Goal: Task Accomplishment & Management: Use online tool/utility

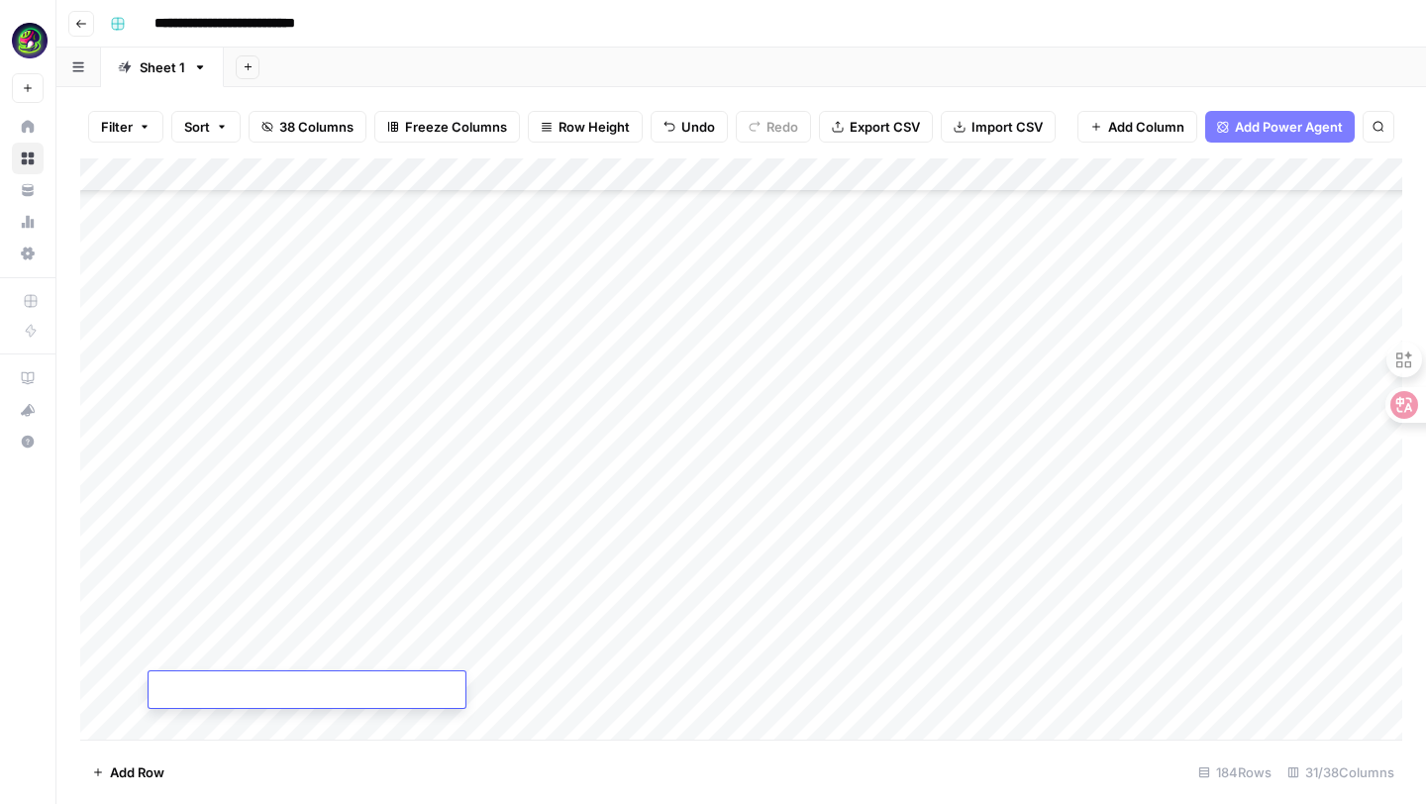
scroll to position [5679, 0]
paste textarea "**********"
type textarea "**********"
click at [571, 709] on div "Add Column" at bounding box center [741, 448] width 1322 height 581
click at [381, 689] on div "Add Column" at bounding box center [741, 448] width 1322 height 581
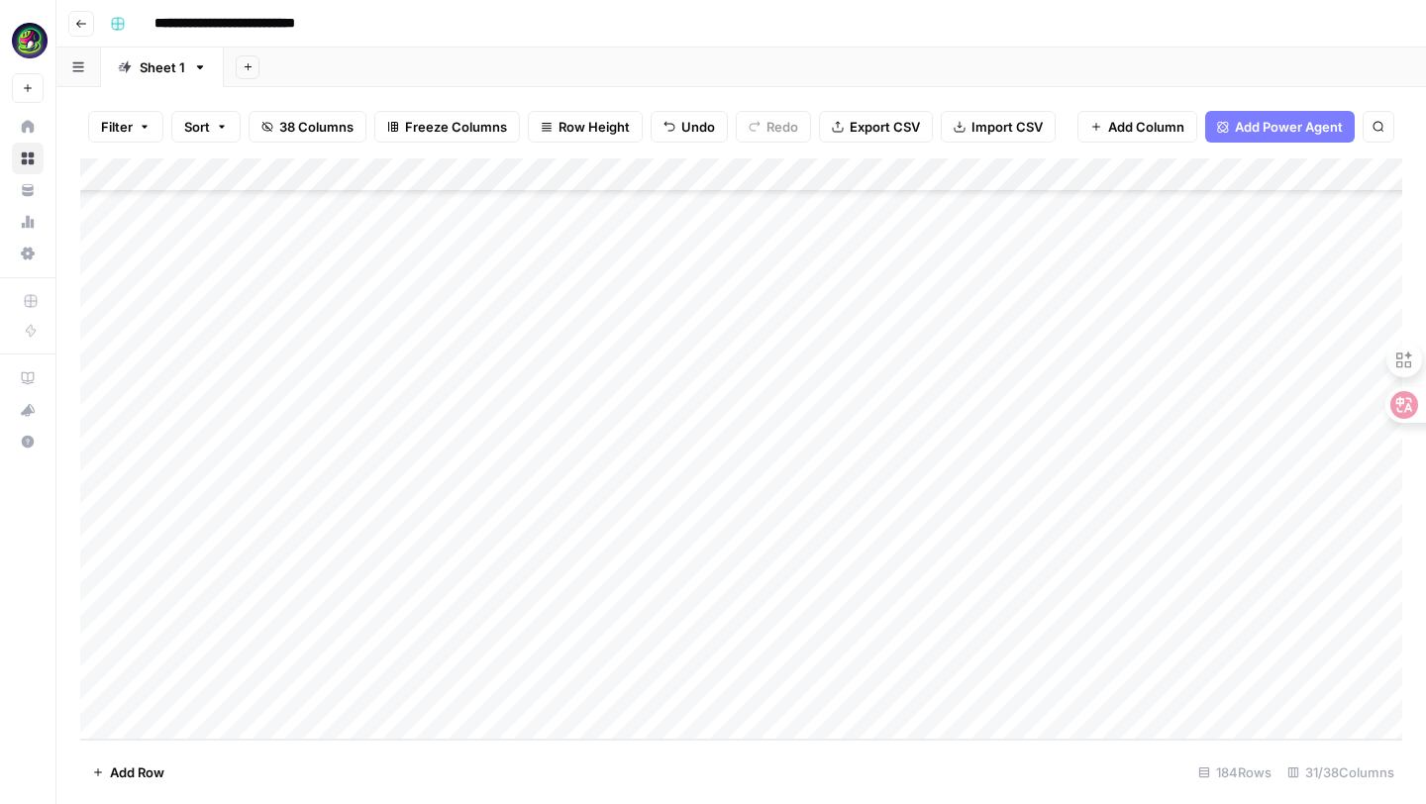
click at [381, 689] on div "Add Column" at bounding box center [741, 448] width 1322 height 581
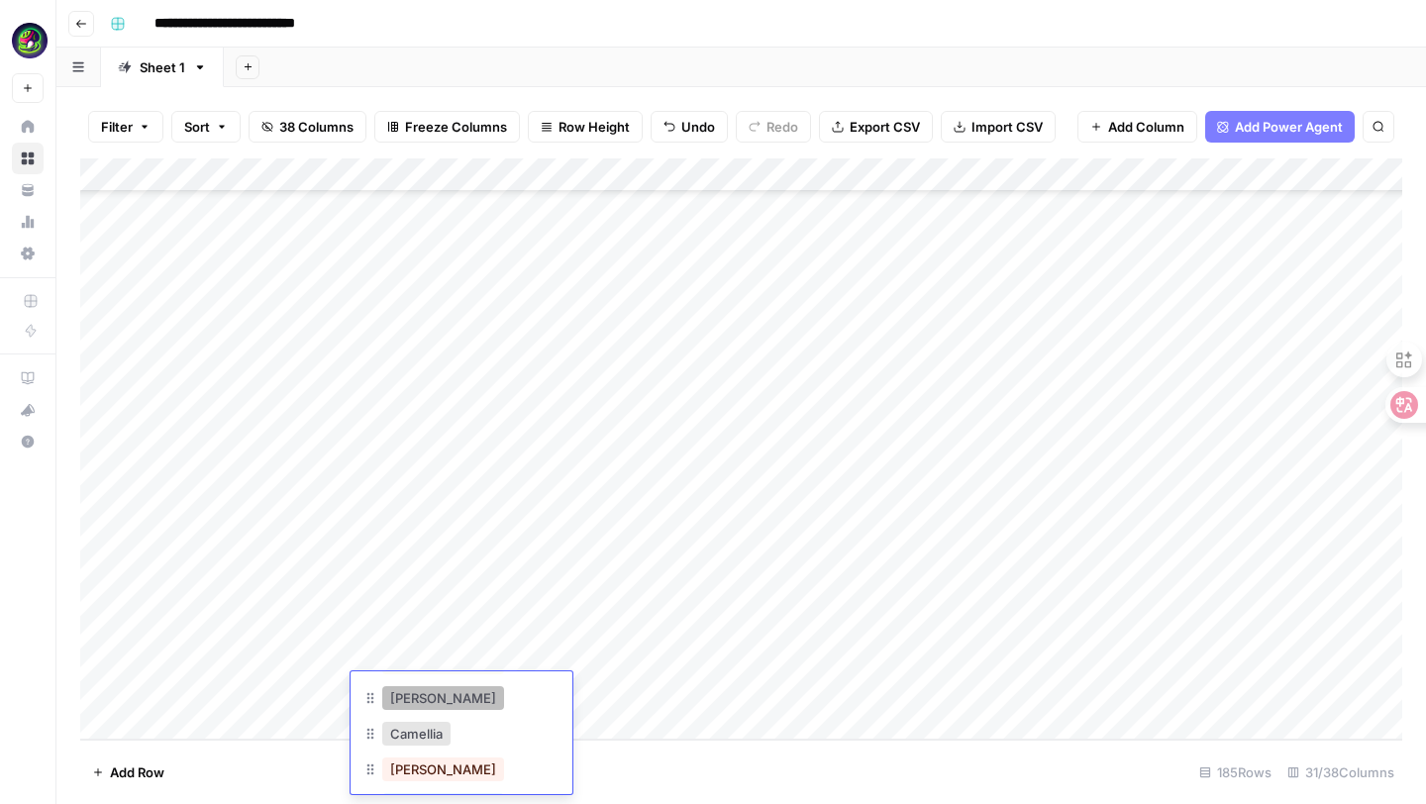
scroll to position [226, 0]
click at [415, 768] on button "[PERSON_NAME]" at bounding box center [443, 759] width 122 height 24
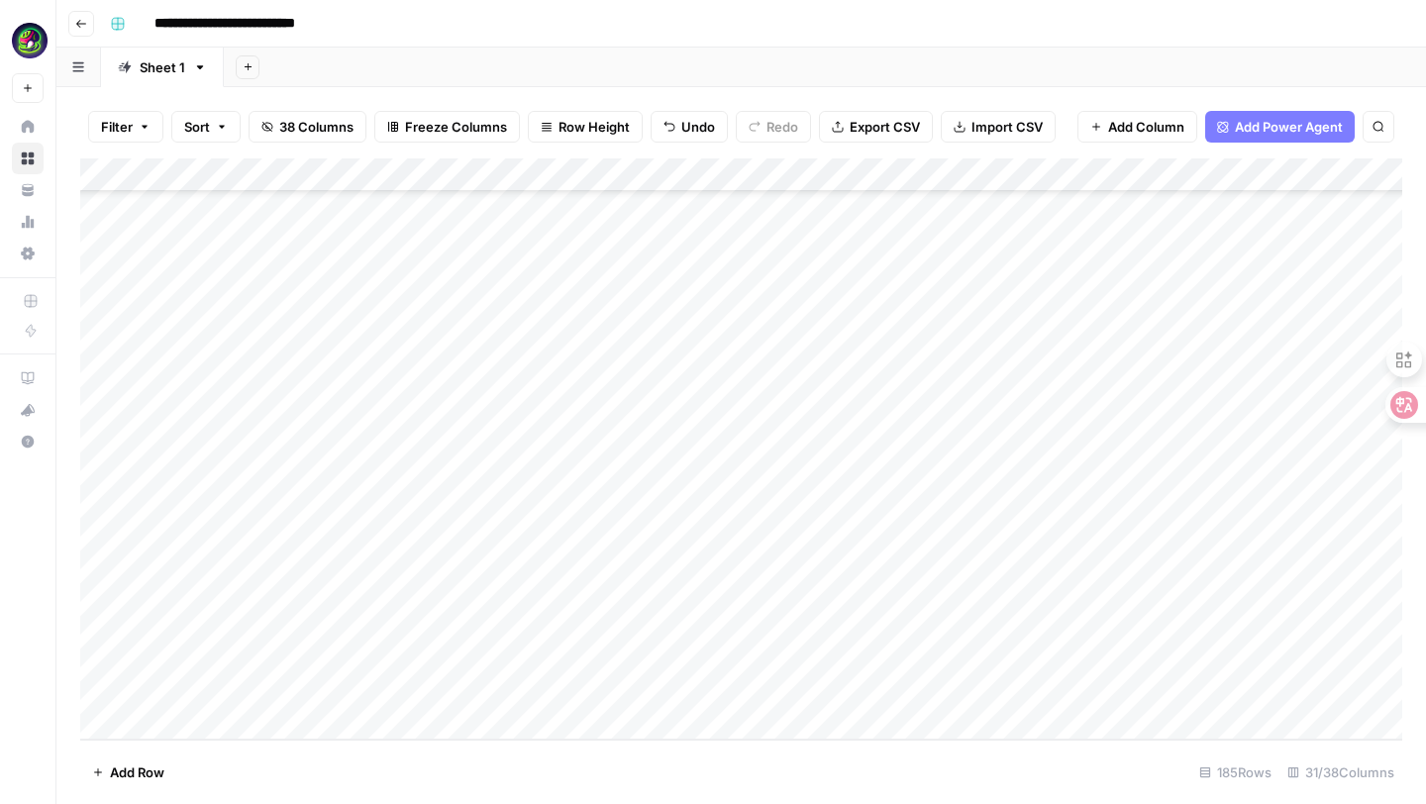
click at [565, 658] on div "Add Column" at bounding box center [741, 448] width 1322 height 581
click at [576, 656] on div "Add Column" at bounding box center [741, 448] width 1322 height 581
click at [858, 659] on div "Add Column" at bounding box center [741, 448] width 1322 height 581
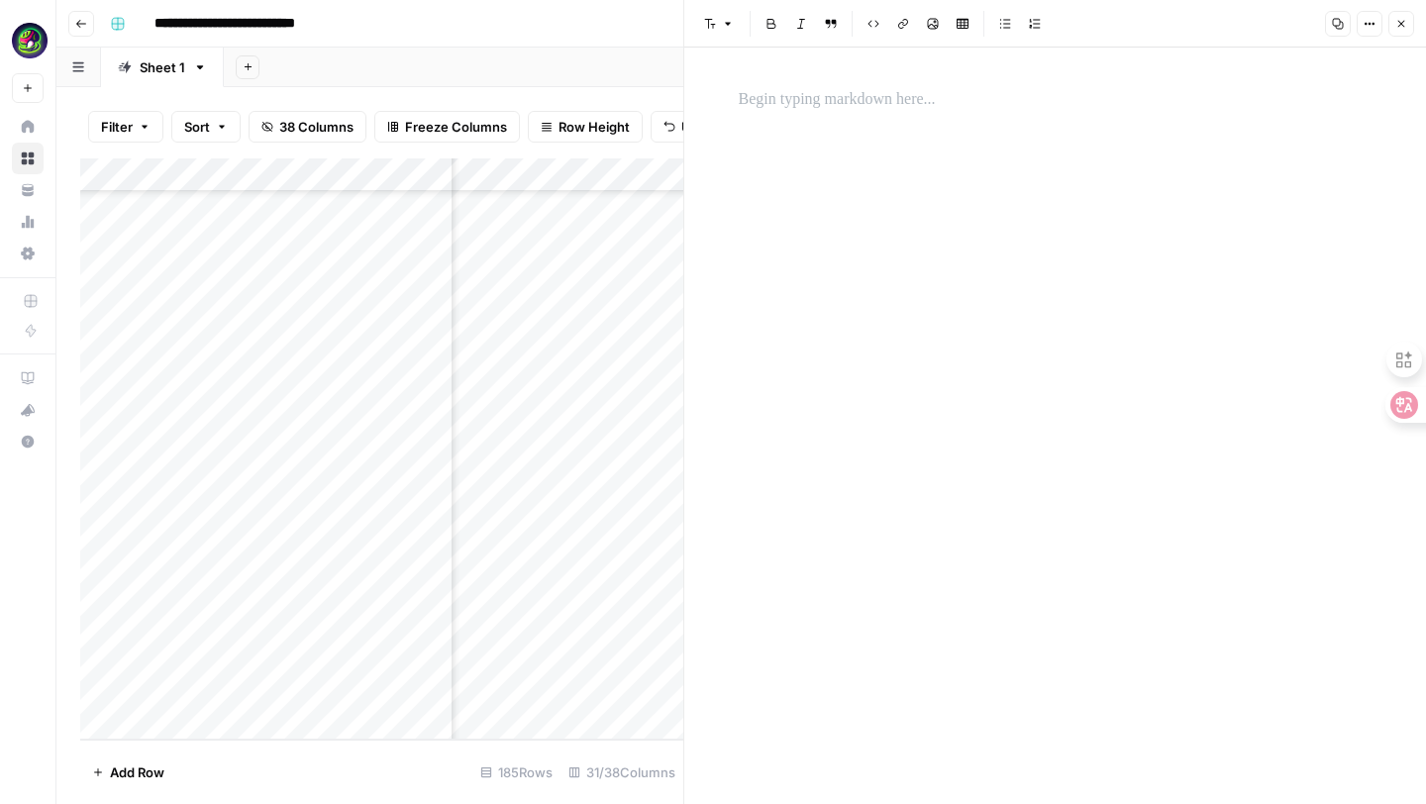
click at [998, 106] on p at bounding box center [1056, 100] width 634 height 26
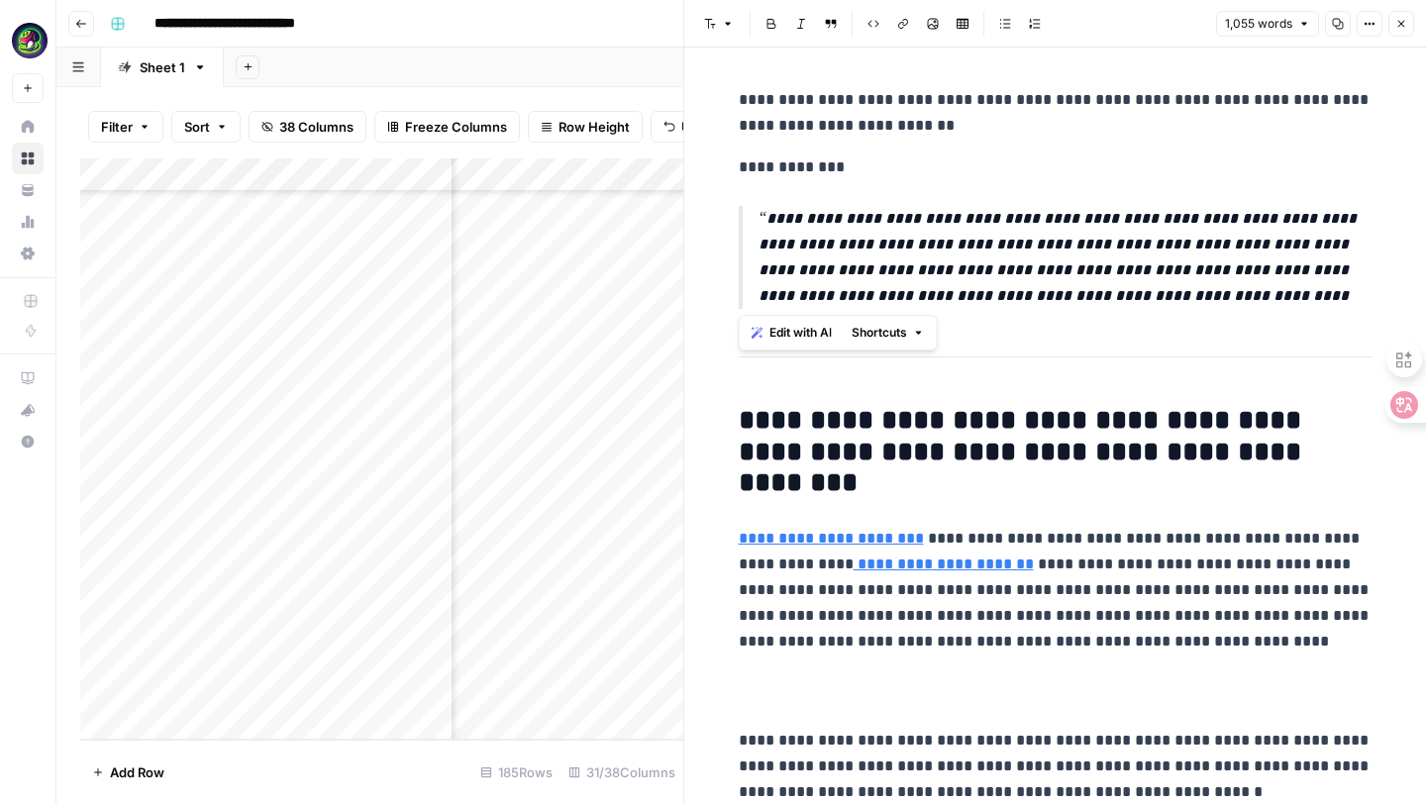
drag, startPoint x: 728, startPoint y: 163, endPoint x: 829, endPoint y: 323, distance: 188.7
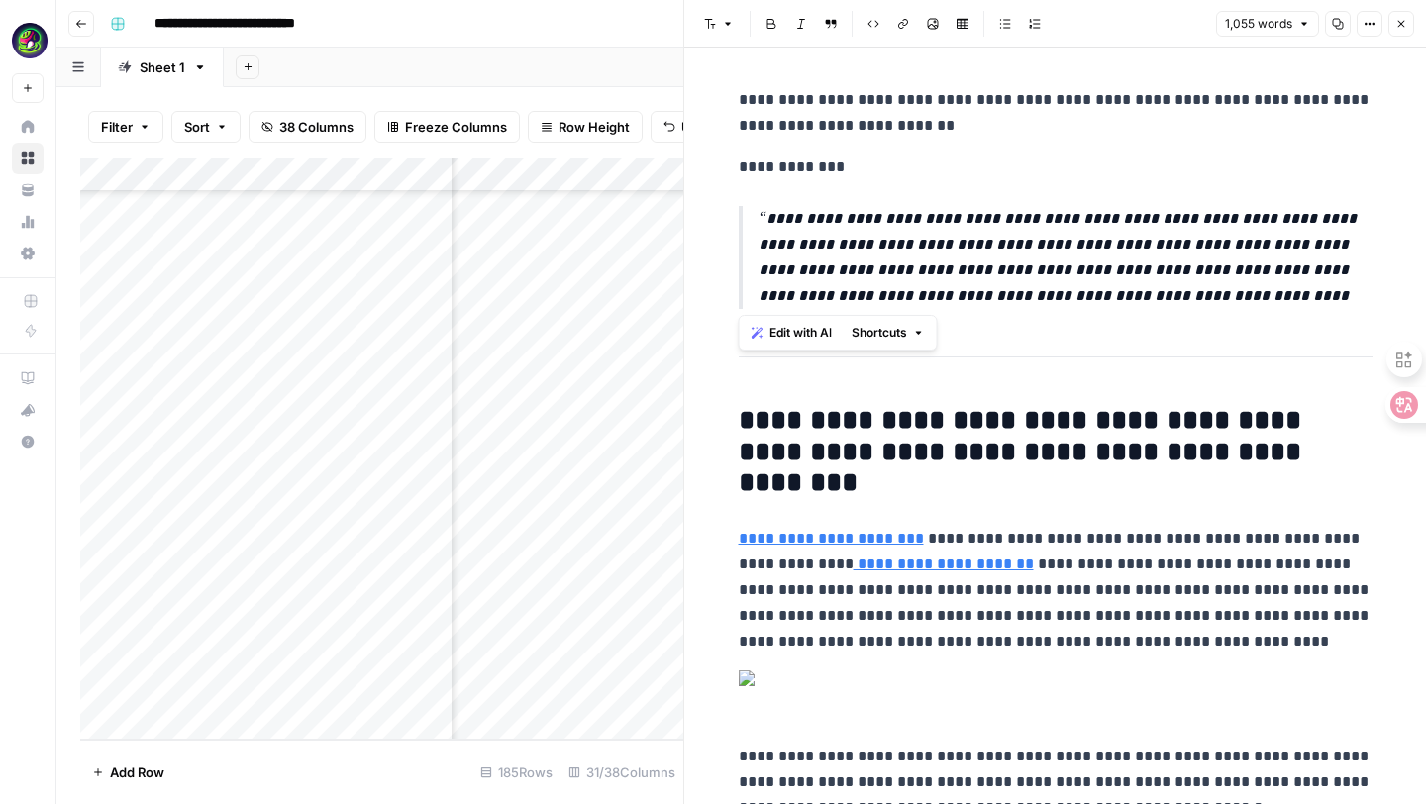
click at [829, 323] on body "**********" at bounding box center [713, 402] width 1426 height 804
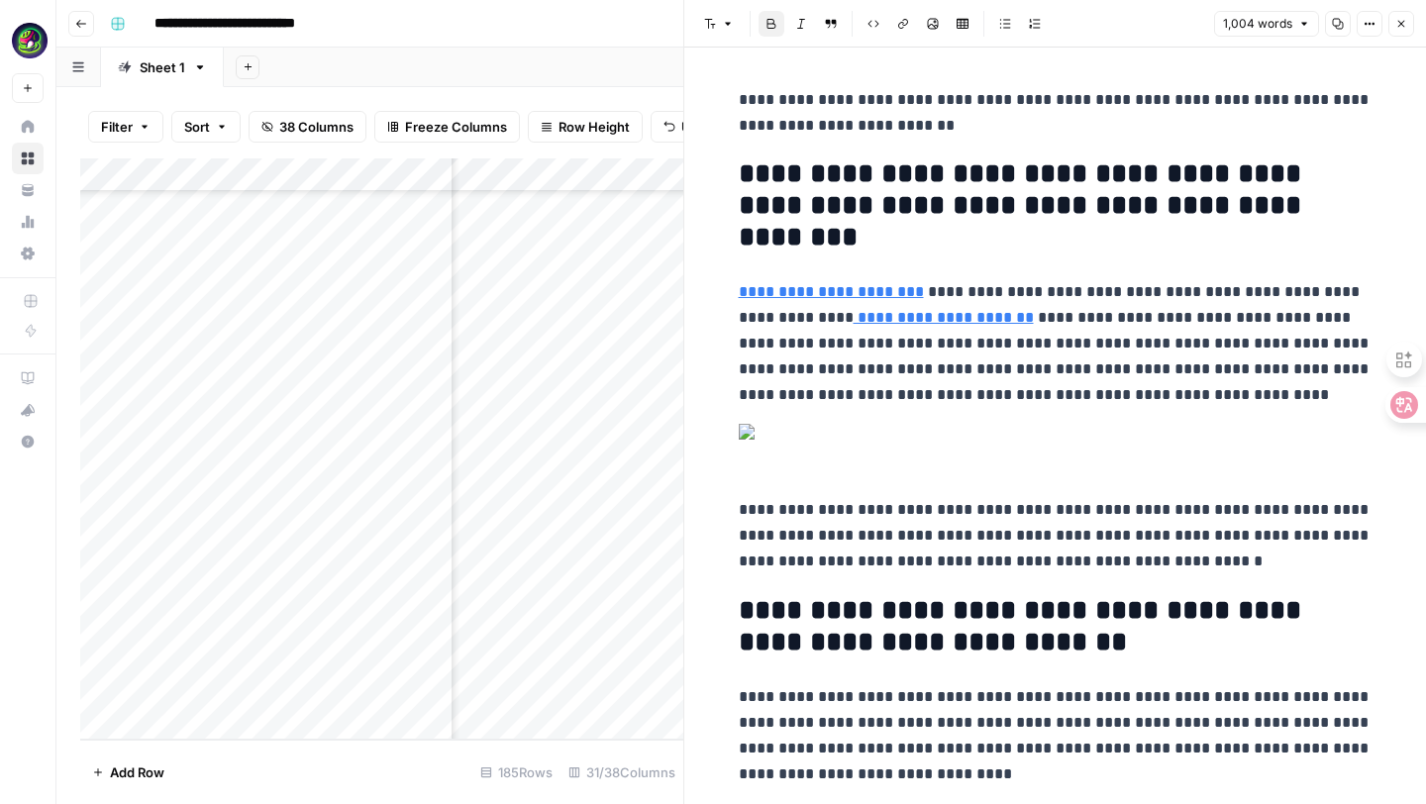
drag, startPoint x: 941, startPoint y: 128, endPoint x: 716, endPoint y: 104, distance: 226.0
click at [719, 20] on button "Font style" at bounding box center [719, 24] width 46 height 26
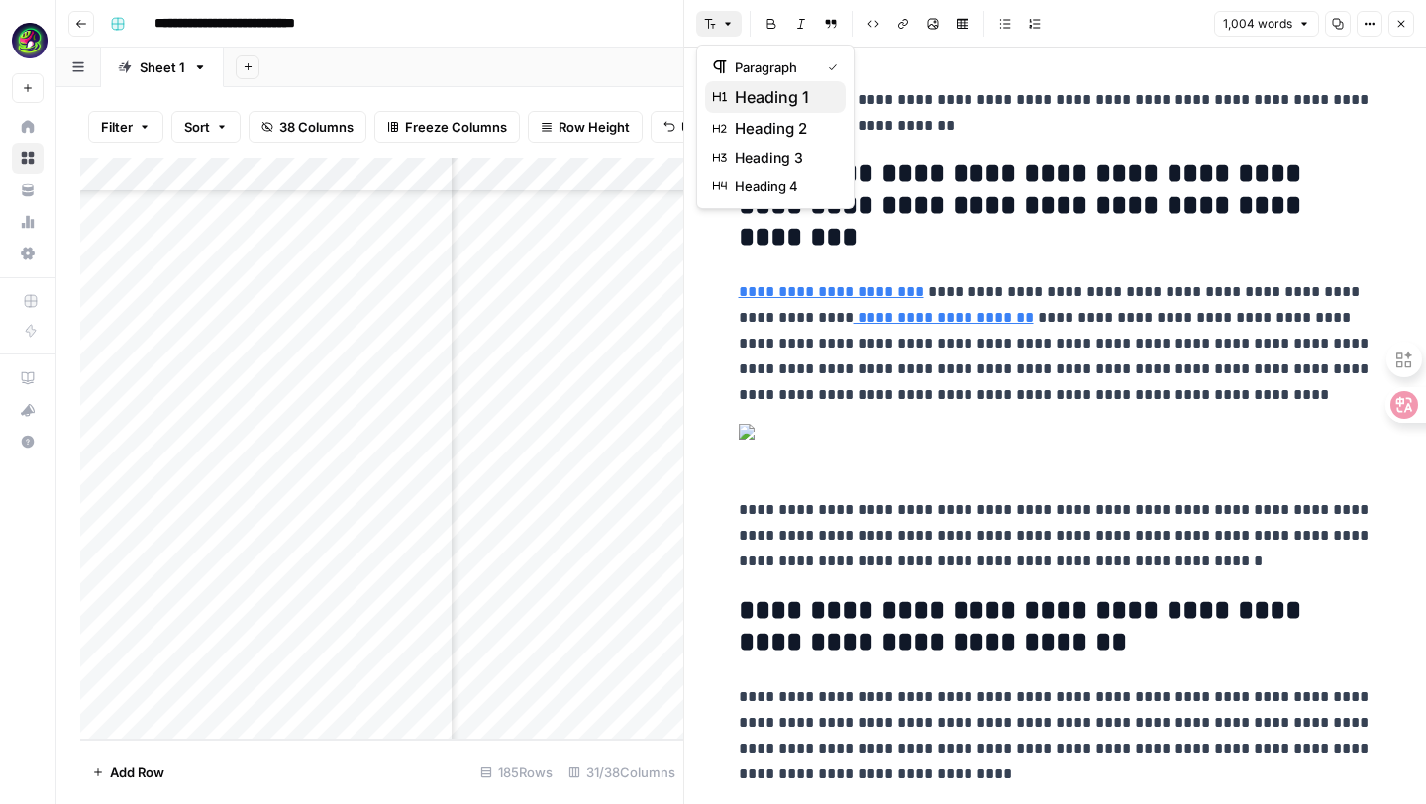
click at [743, 89] on span "heading 1" at bounding box center [782, 97] width 95 height 24
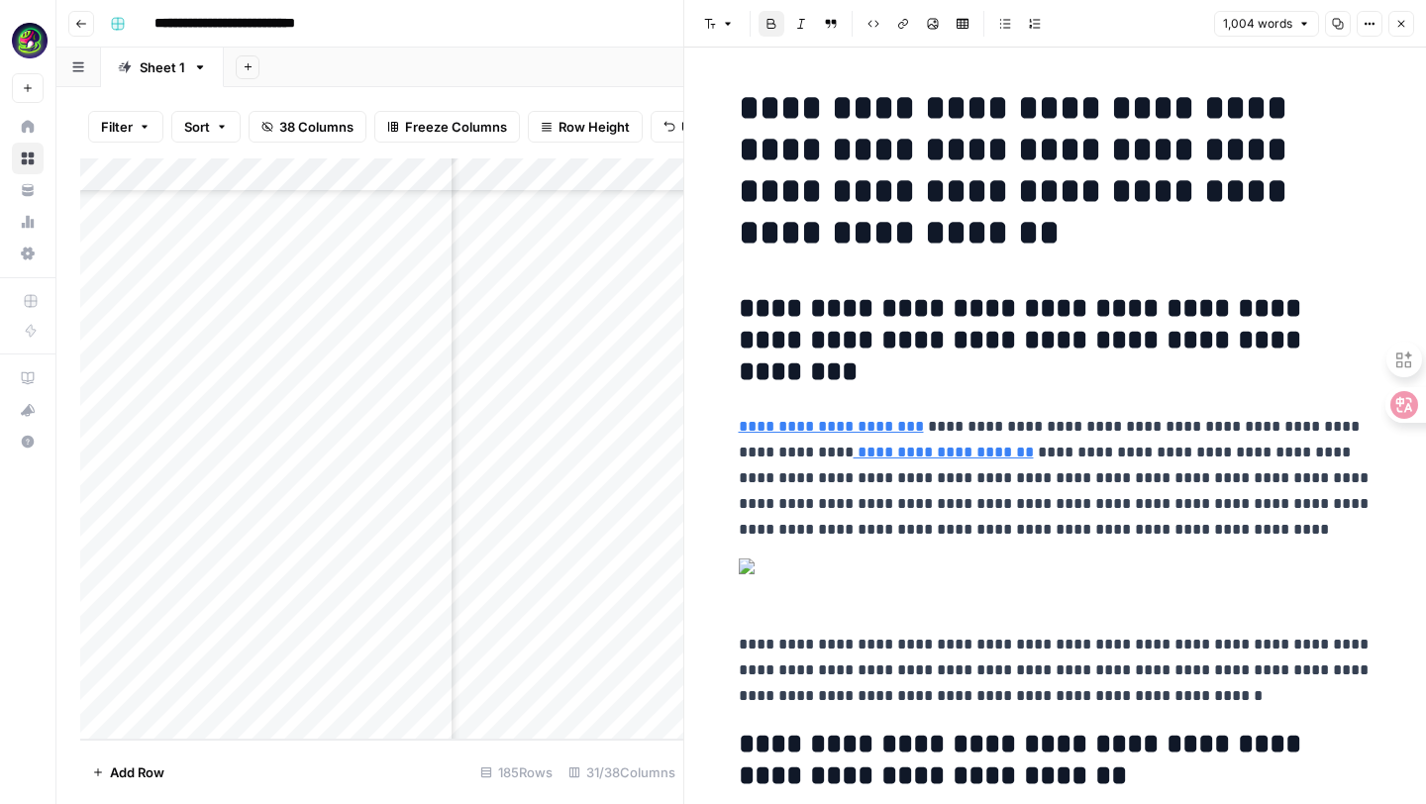
click at [759, 310] on strong "**********" at bounding box center [1024, 339] width 570 height 91
click at [739, 311] on strong "**********" at bounding box center [1024, 339] width 570 height 91
drag, startPoint x: 750, startPoint y: 311, endPoint x: 835, endPoint y: 340, distance: 89.9
click at [835, 340] on strong "**********" at bounding box center [1024, 339] width 570 height 91
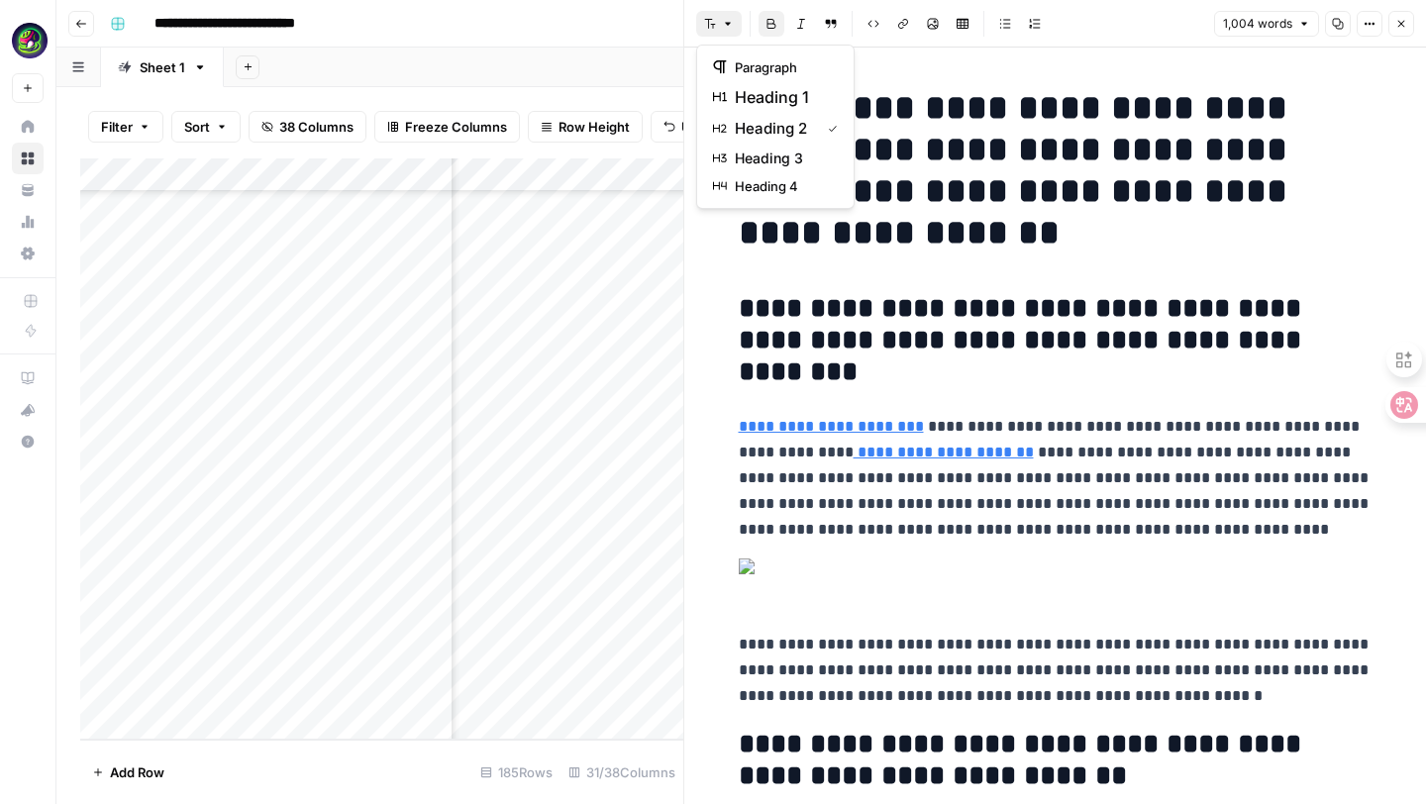
click at [714, 23] on icon "button" at bounding box center [710, 24] width 12 height 12
click at [824, 351] on strong "**********" at bounding box center [1024, 339] width 570 height 91
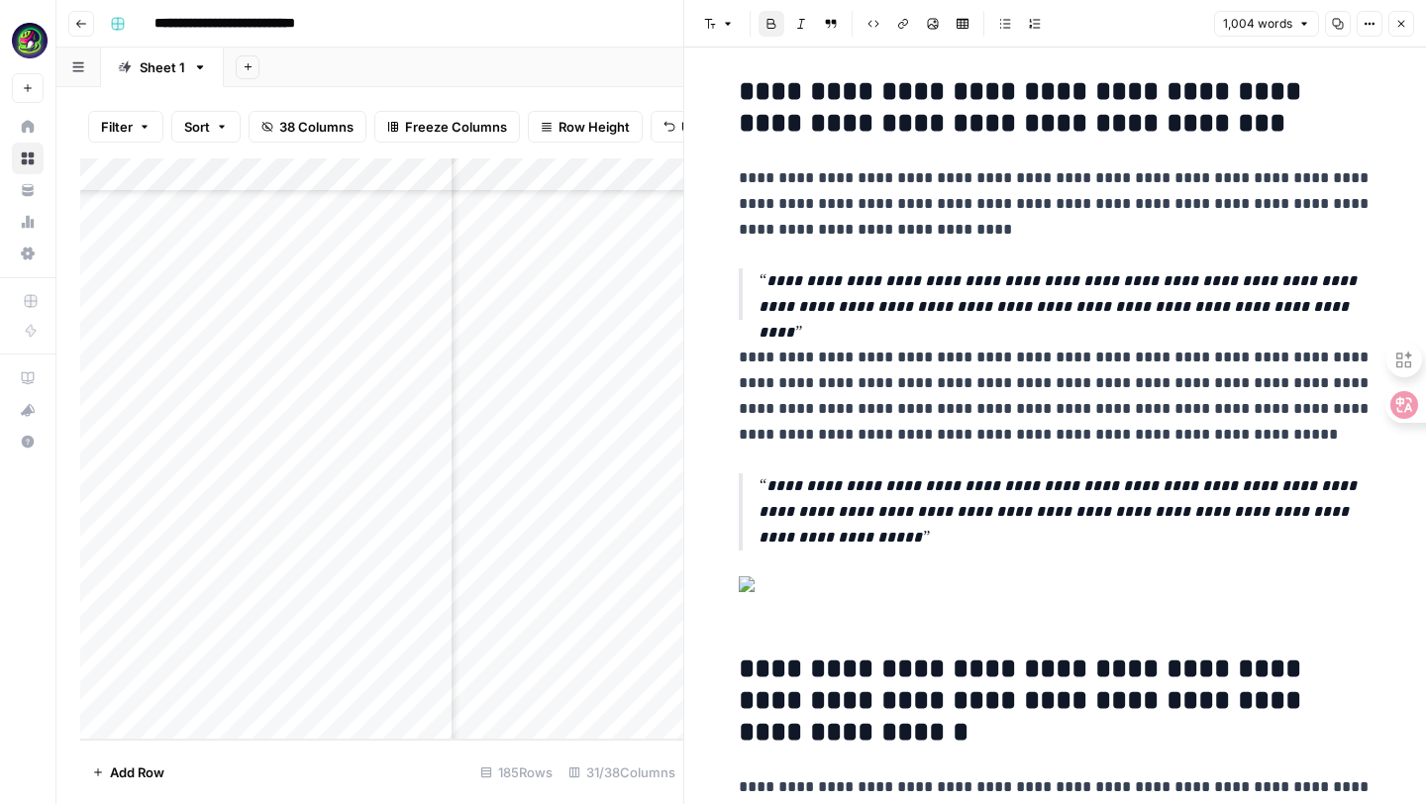
scroll to position [3123, 0]
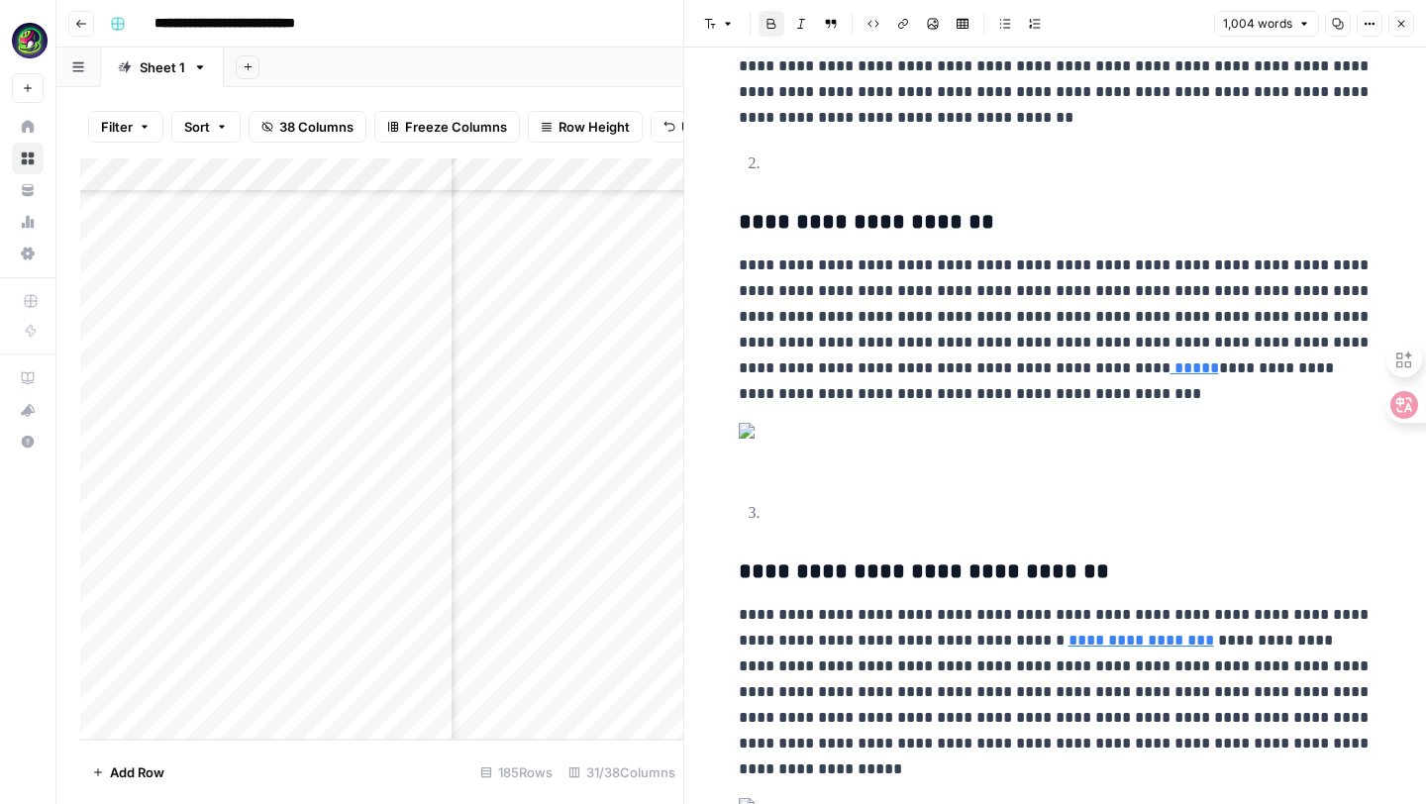
scroll to position [1782, 0]
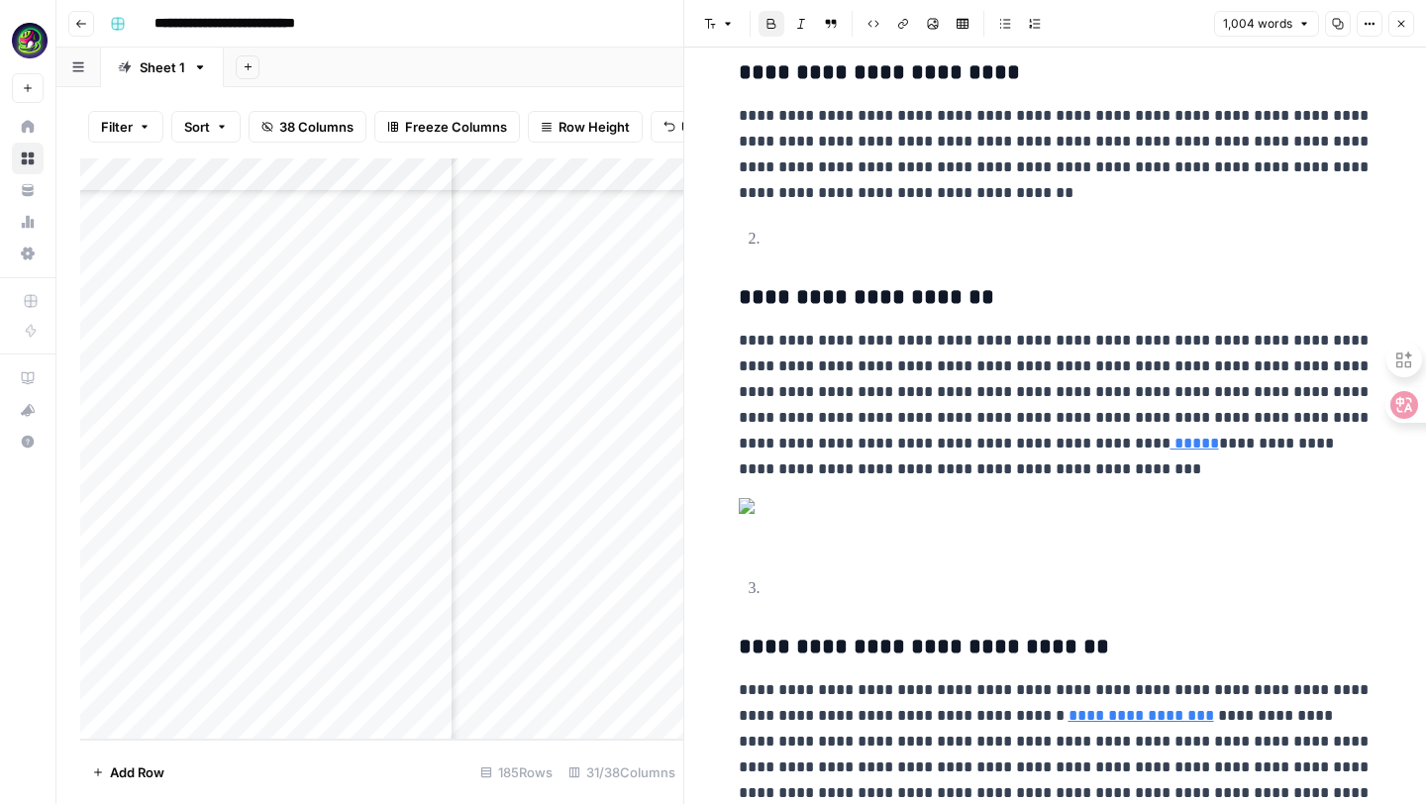
click at [760, 518] on div "**********" at bounding box center [1056, 360] width 658 height 4126
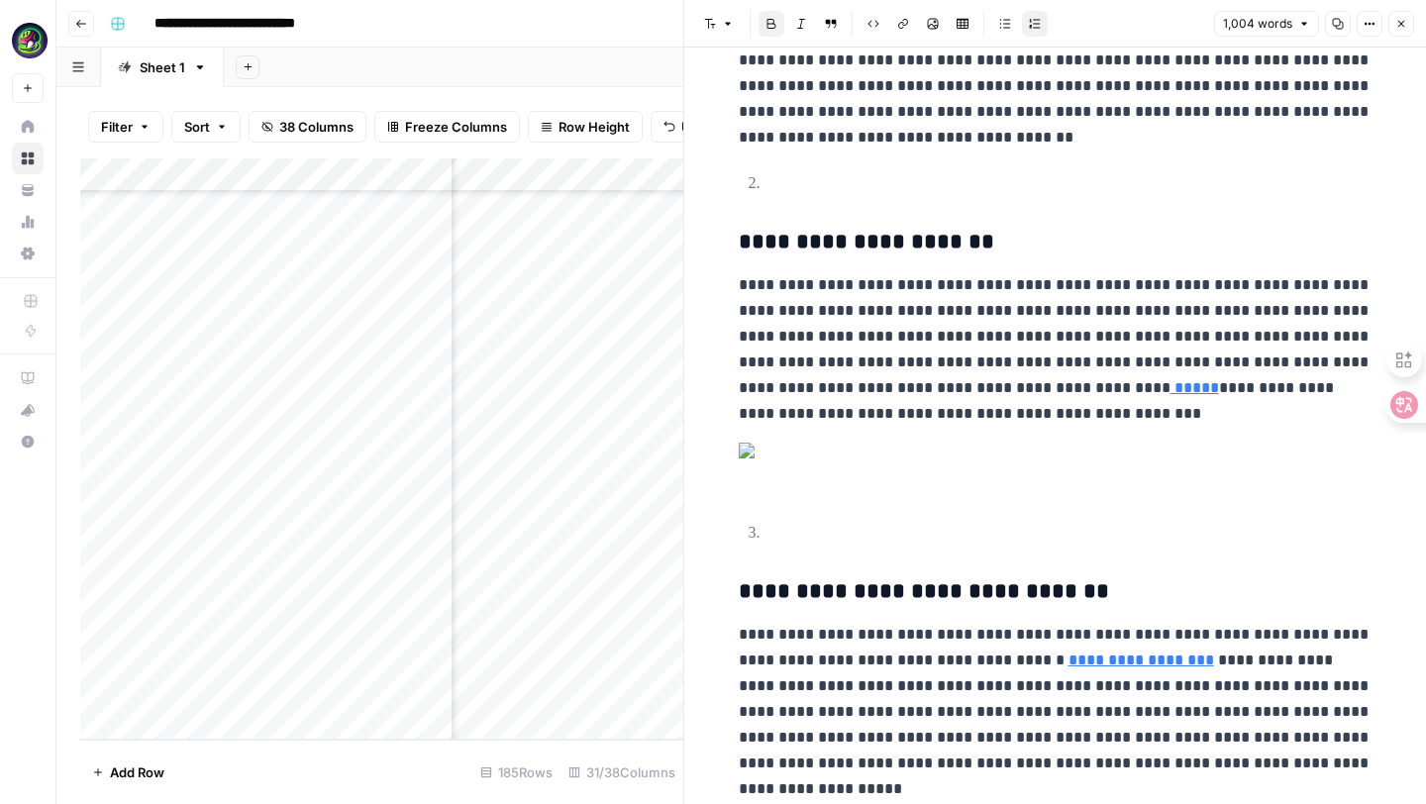
click at [735, 717] on div "**********" at bounding box center [1056, 332] width 658 height 4071
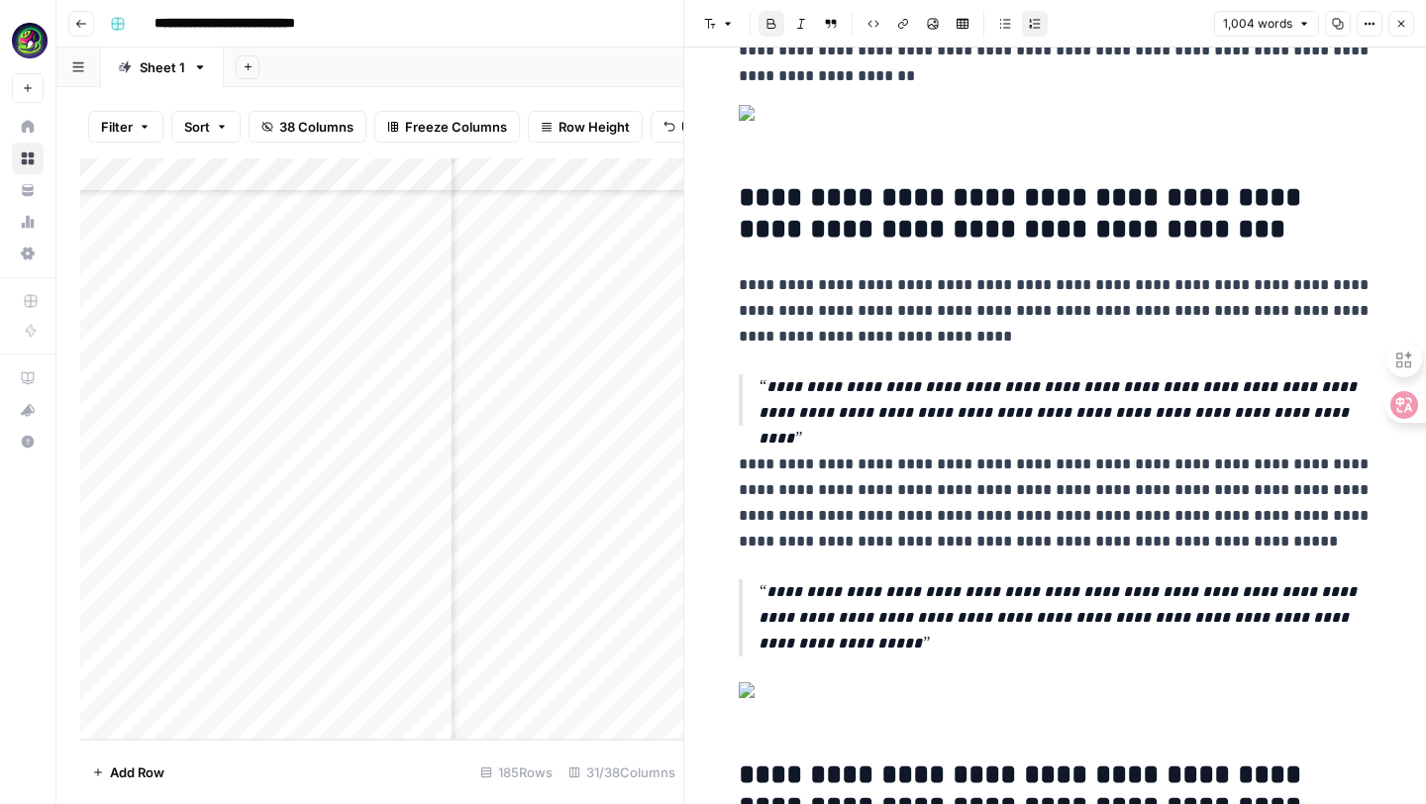
scroll to position [2898, 0]
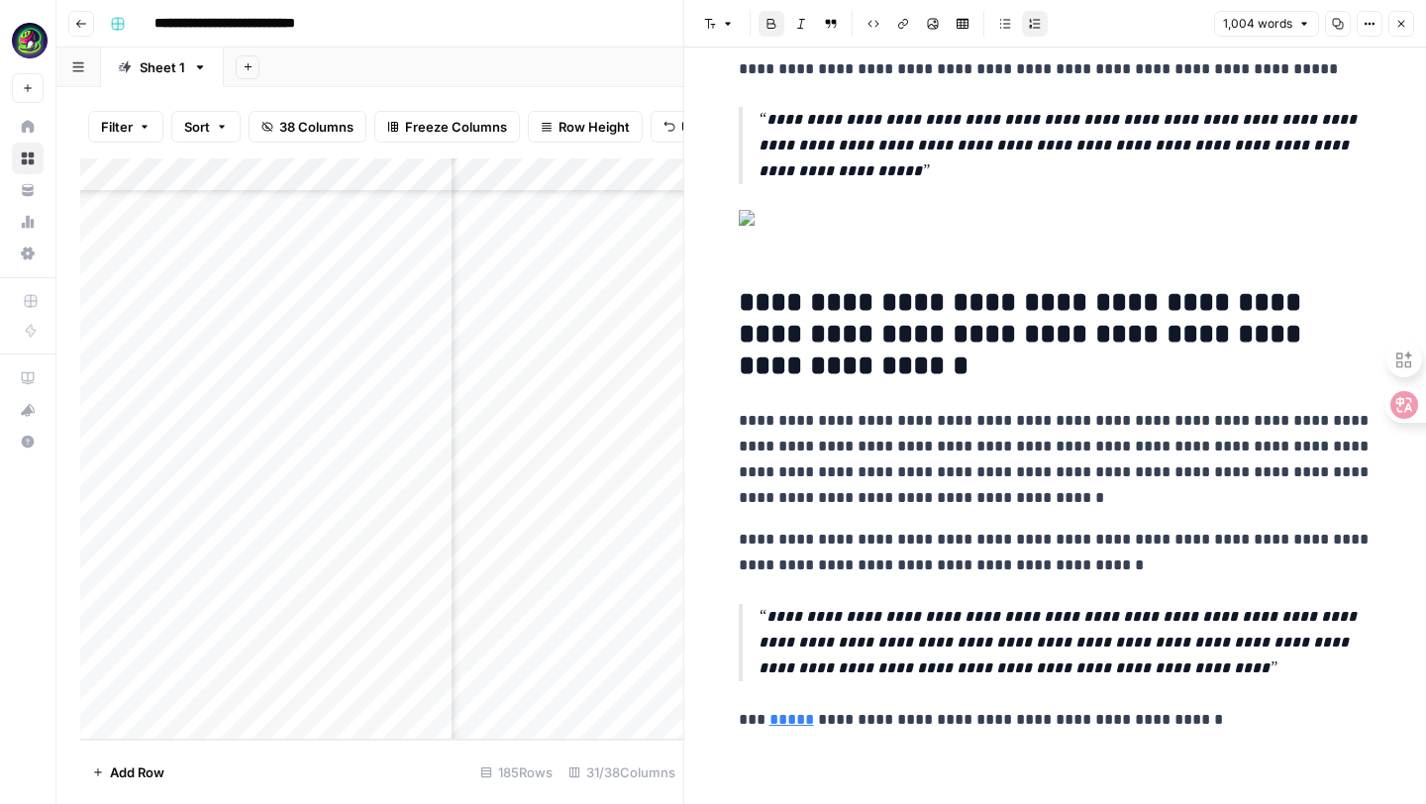
scroll to position [3820, 0]
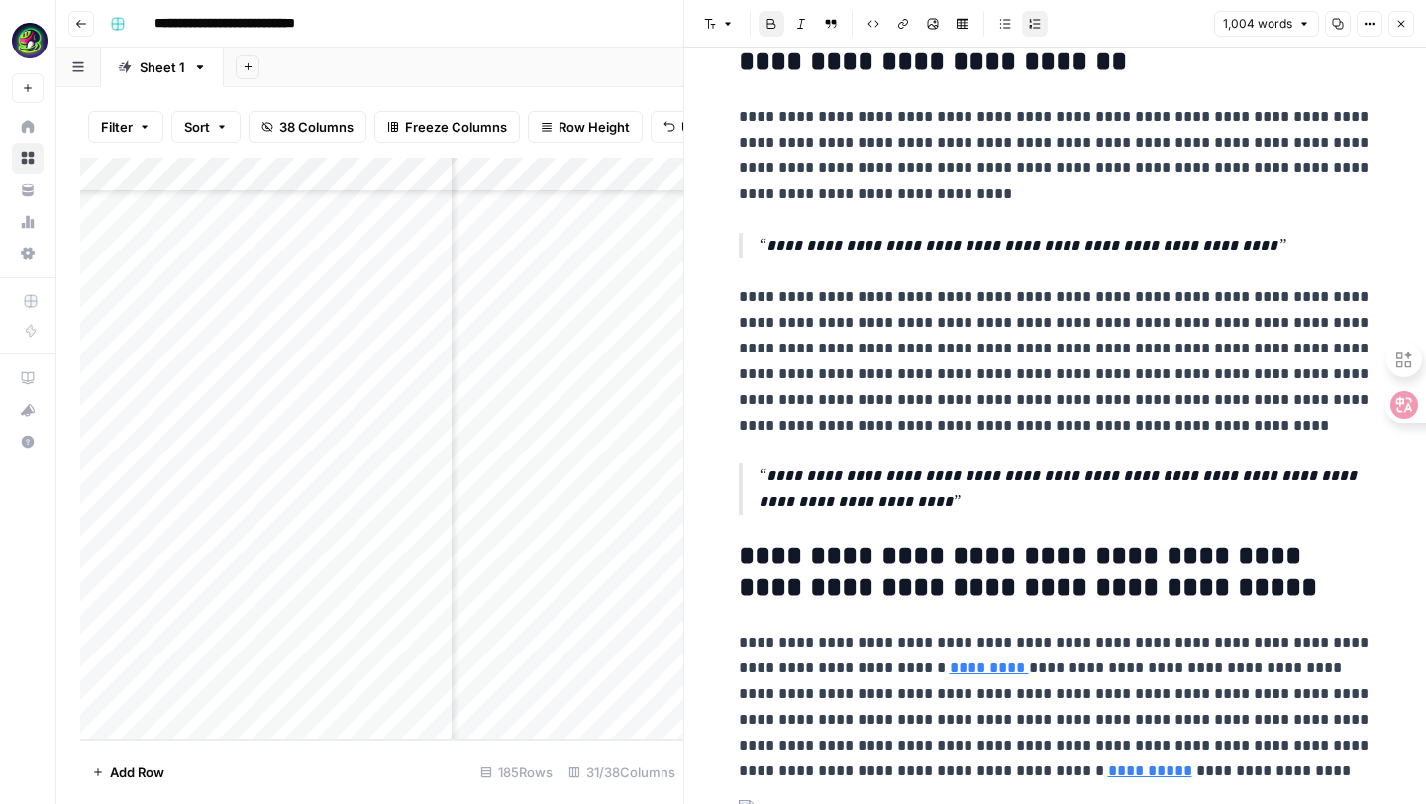
scroll to position [0, 0]
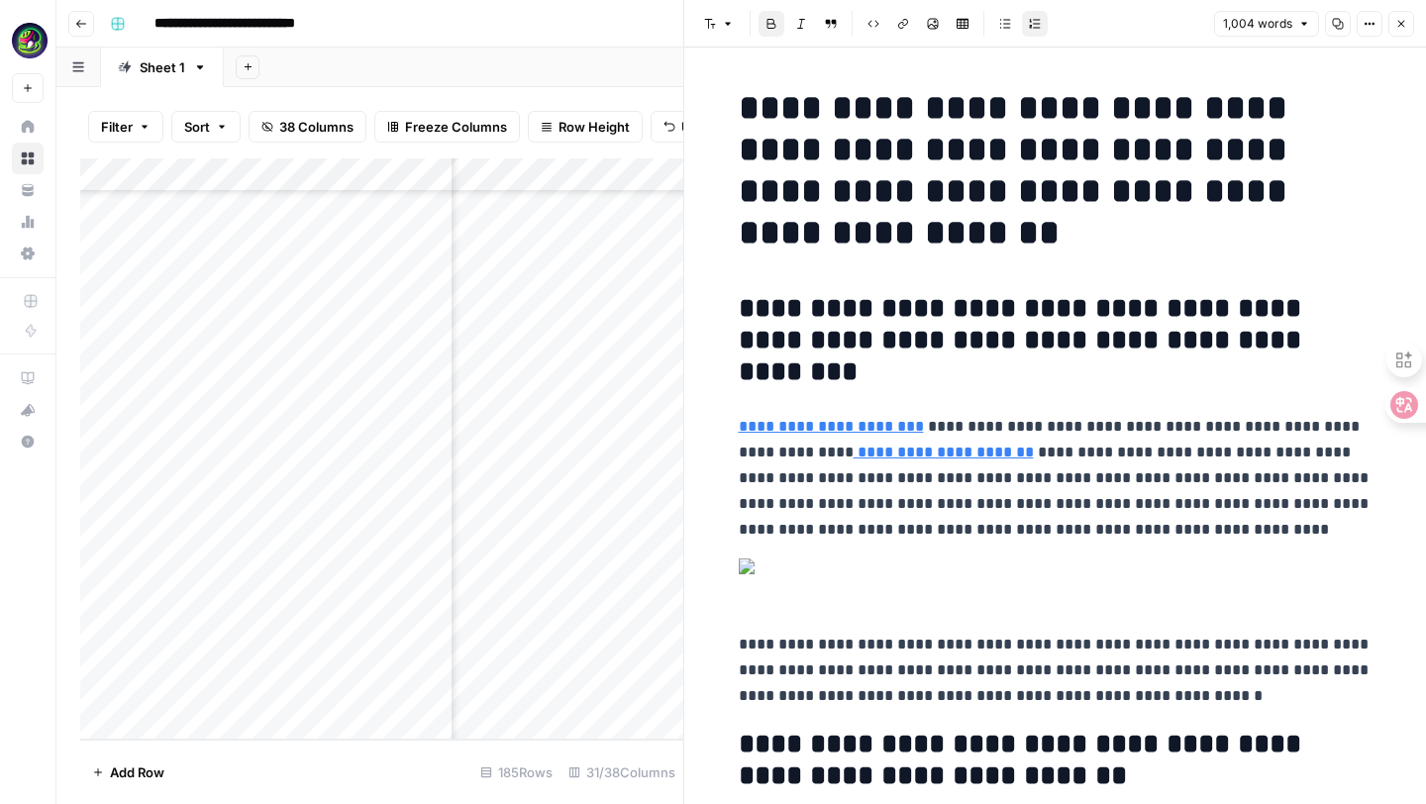
click at [1403, 26] on icon "button" at bounding box center [1401, 24] width 12 height 12
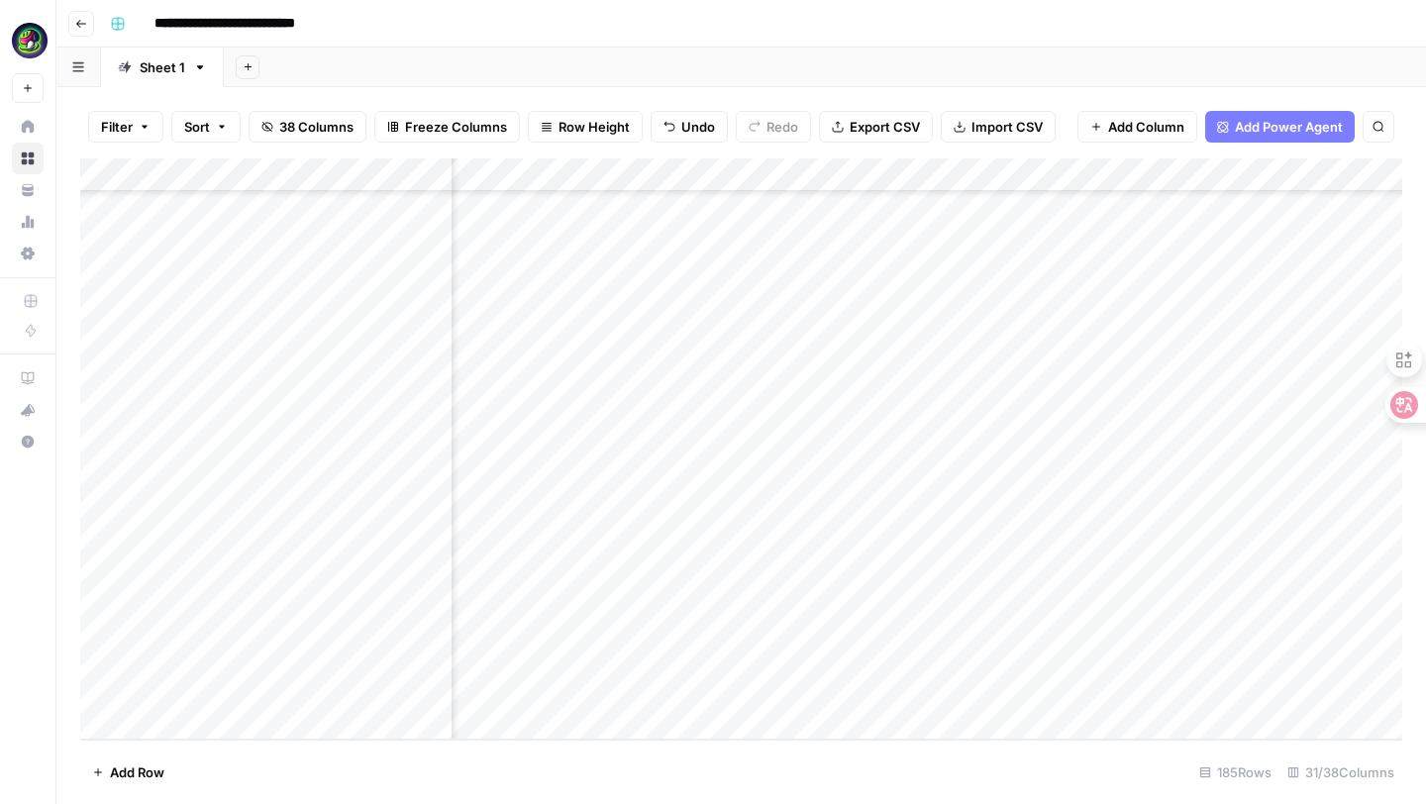
click at [1029, 652] on div "Add Column" at bounding box center [741, 448] width 1322 height 581
click at [1039, 652] on div "Add Column" at bounding box center [741, 448] width 1322 height 581
click at [857, 654] on div "Add Column" at bounding box center [741, 448] width 1322 height 581
click at [966, 650] on div "Add Column" at bounding box center [741, 448] width 1322 height 581
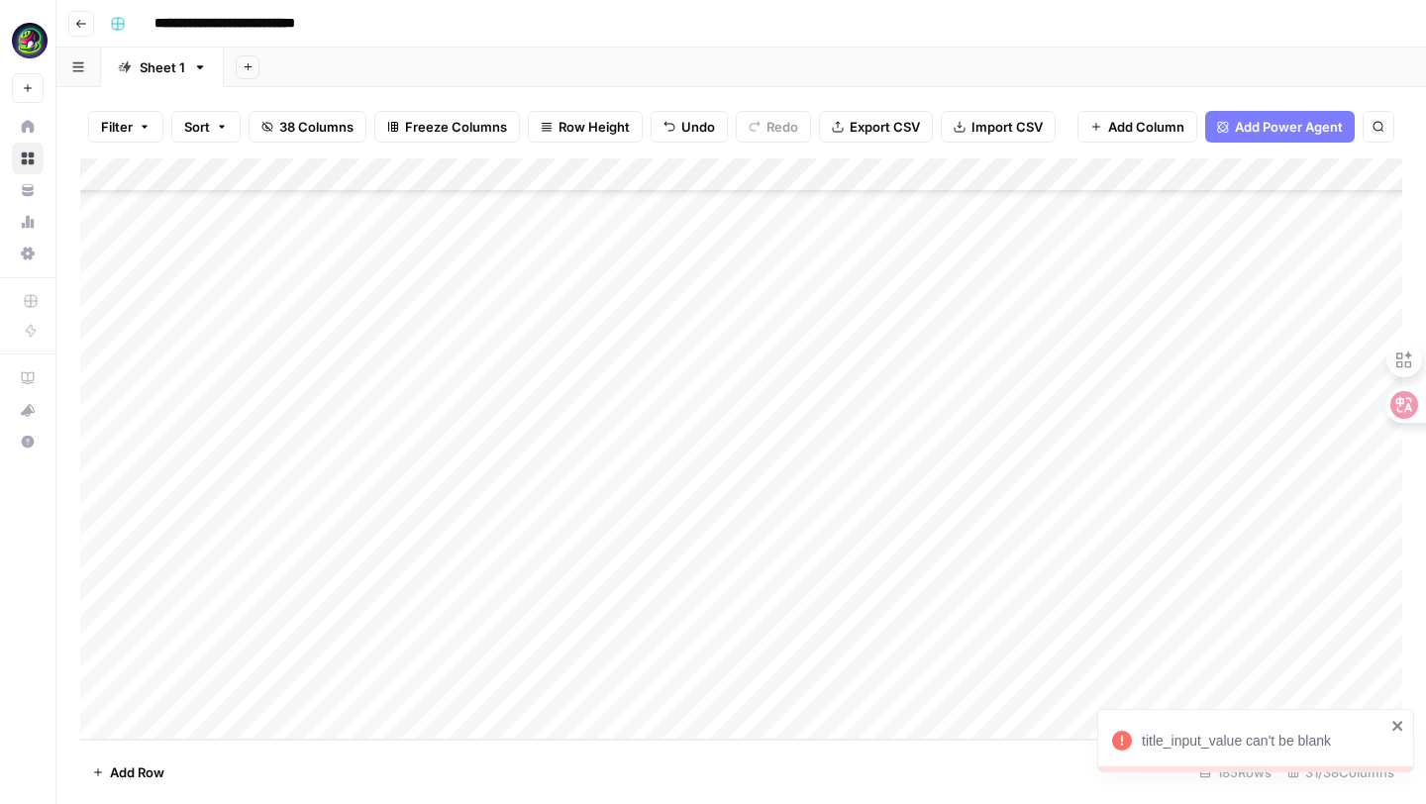
scroll to position [5713, 0]
click at [587, 643] on div "Add Column" at bounding box center [741, 448] width 1322 height 581
click at [685, 660] on div "Add Column" at bounding box center [741, 448] width 1322 height 581
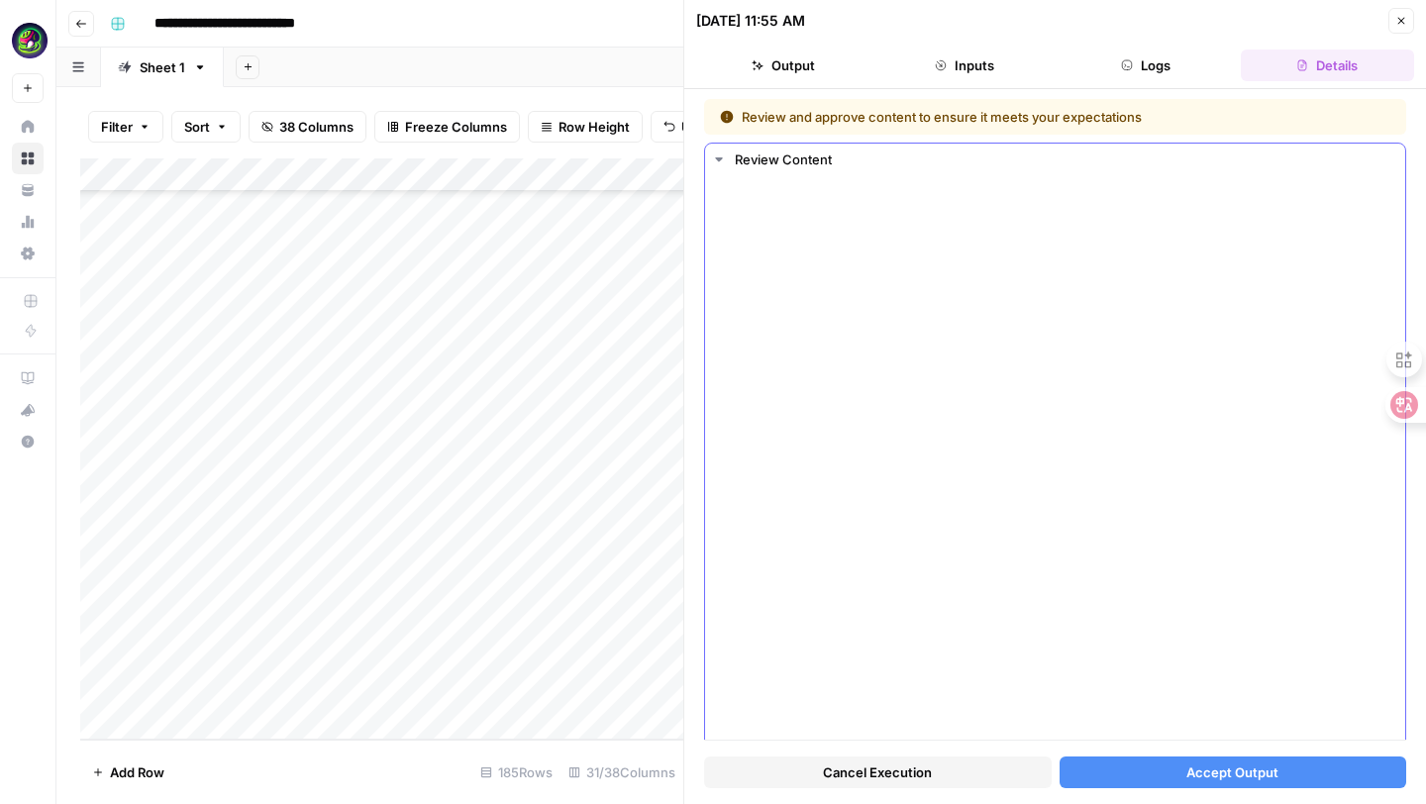
scroll to position [129, 0]
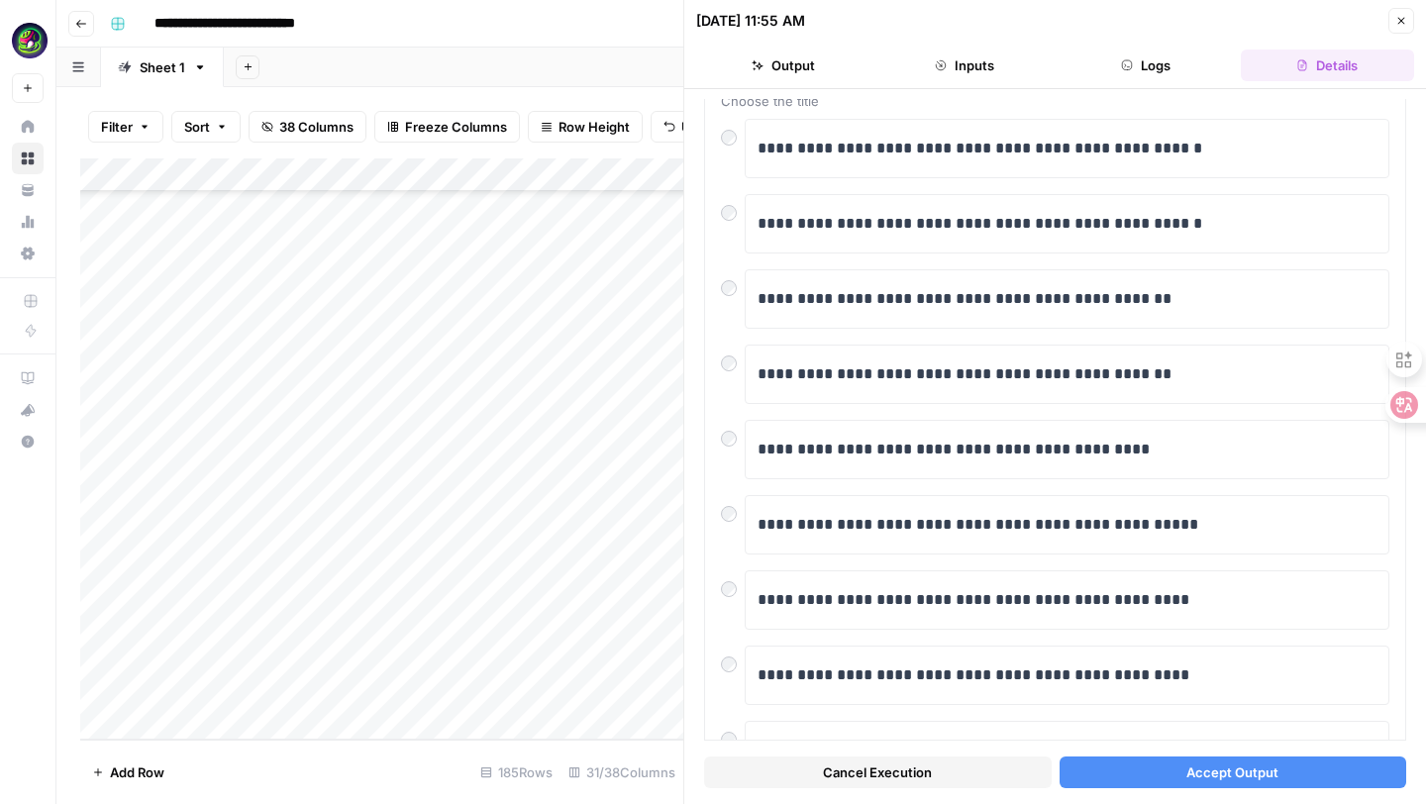
click at [1127, 773] on button "Accept Output" at bounding box center [1234, 773] width 348 height 32
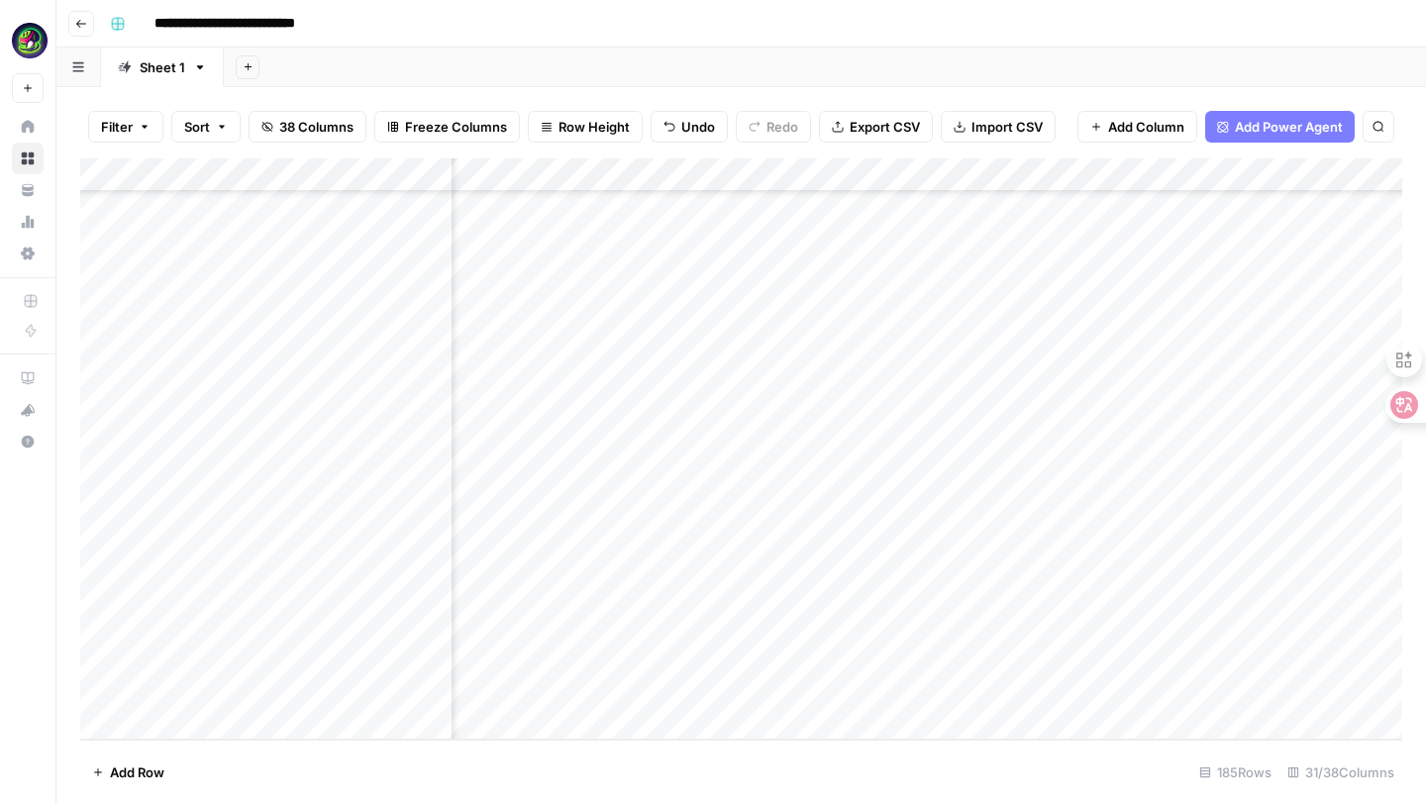
scroll to position [5713, 2748]
click at [972, 664] on div "Add Column" at bounding box center [741, 448] width 1322 height 581
click at [981, 652] on div "Add Column" at bounding box center [741, 448] width 1322 height 581
click at [1063, 656] on div at bounding box center [986, 656] width 252 height 37
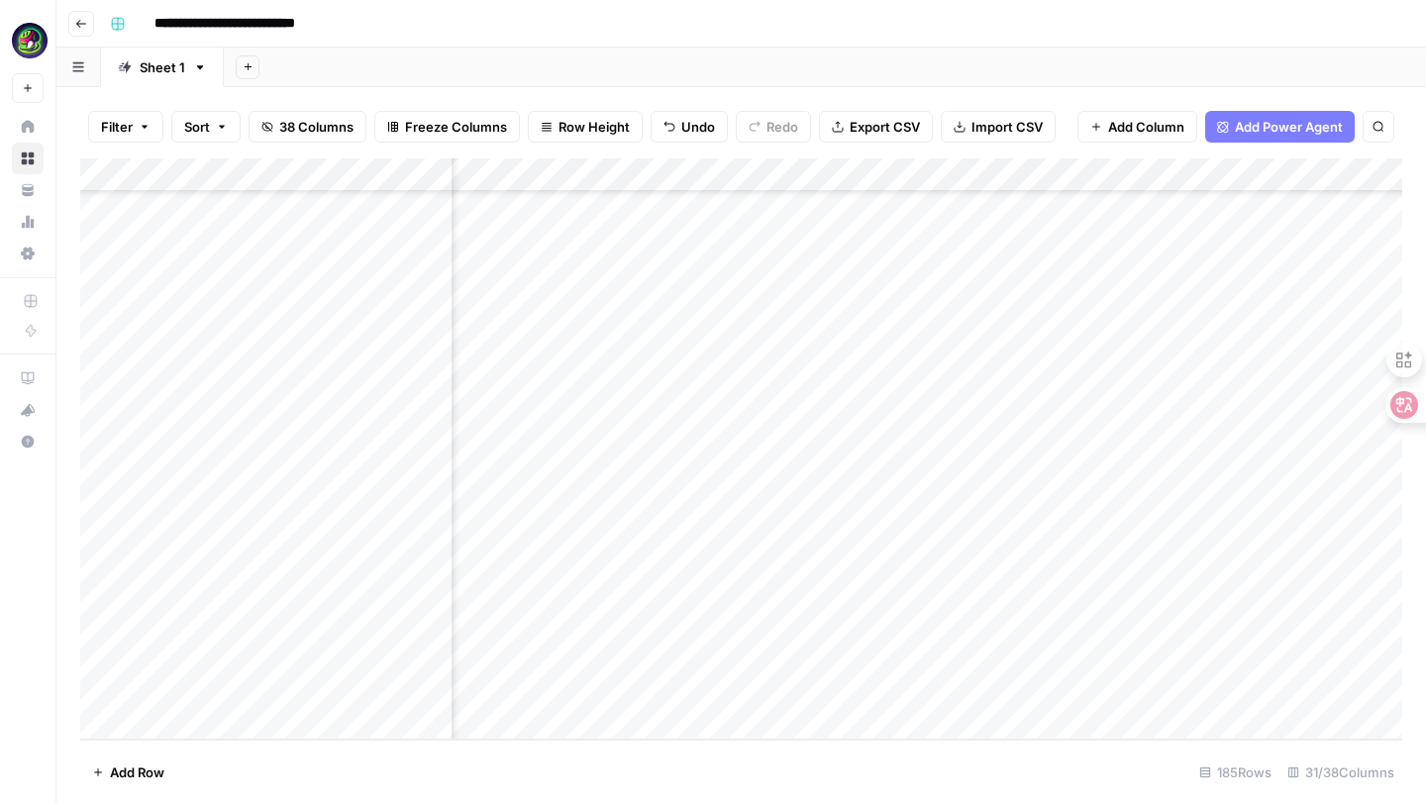
click at [991, 653] on div at bounding box center [986, 656] width 252 height 37
click at [820, 649] on div "Add Column" at bounding box center [741, 448] width 1322 height 581
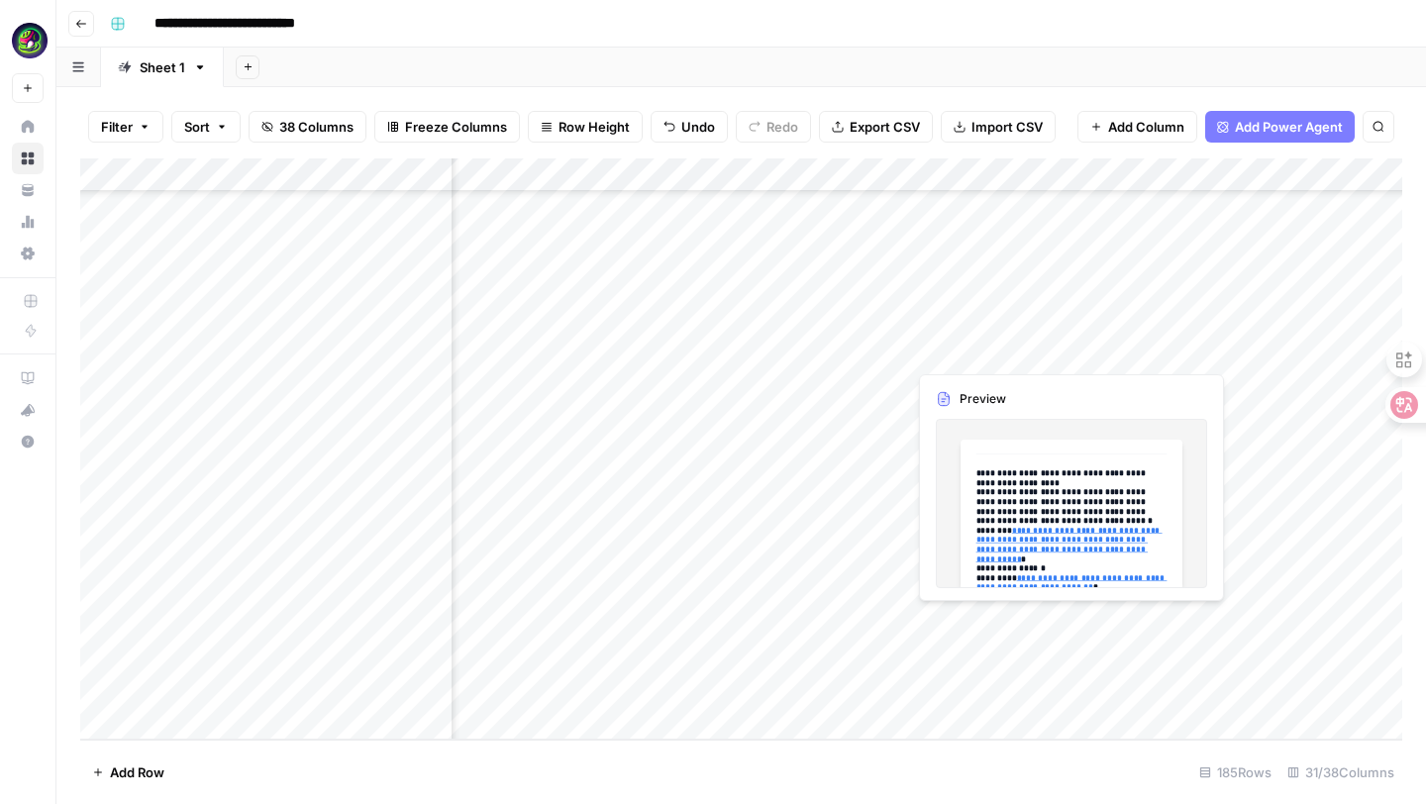
click at [1027, 653] on div "Add Column" at bounding box center [741, 448] width 1322 height 581
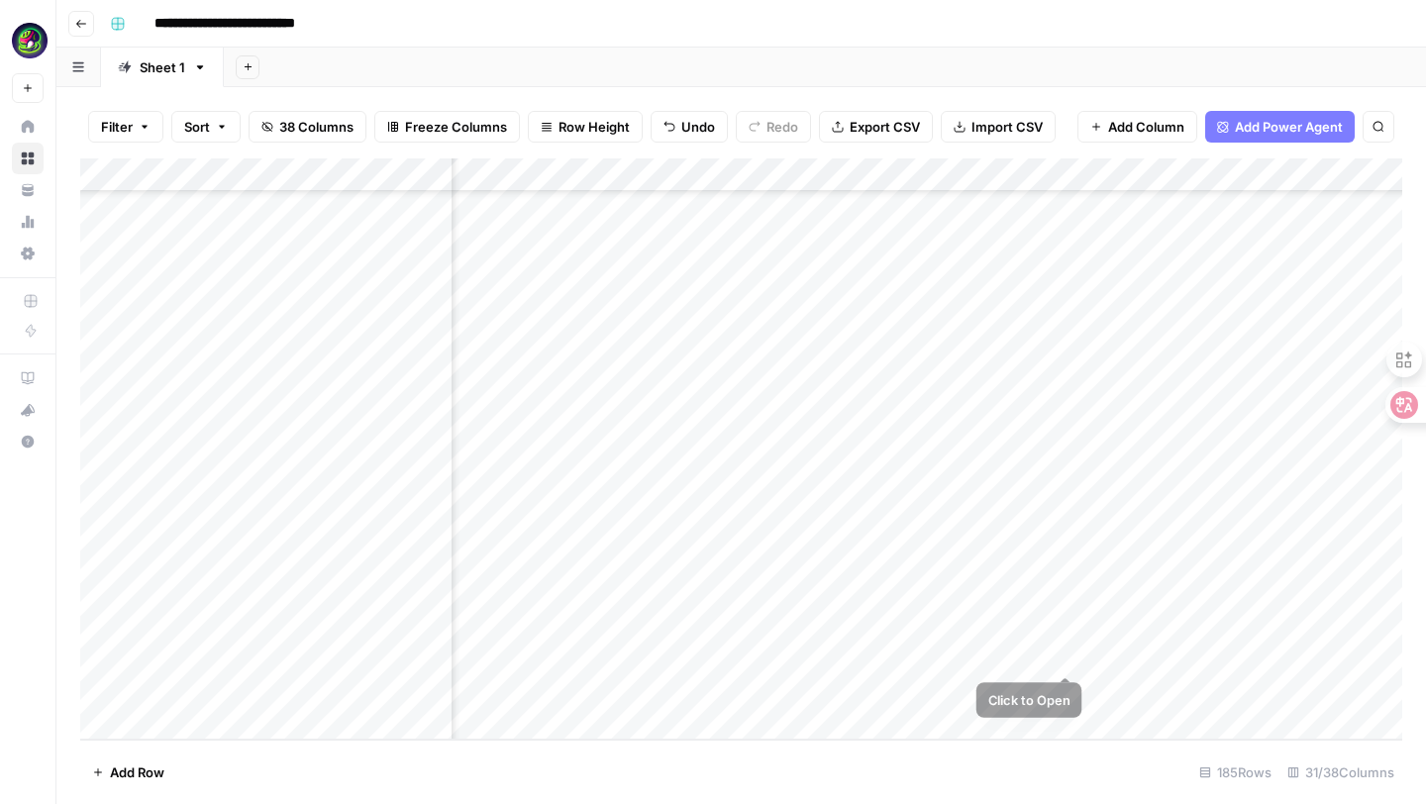
click at [1067, 656] on div "Add Column" at bounding box center [741, 448] width 1322 height 581
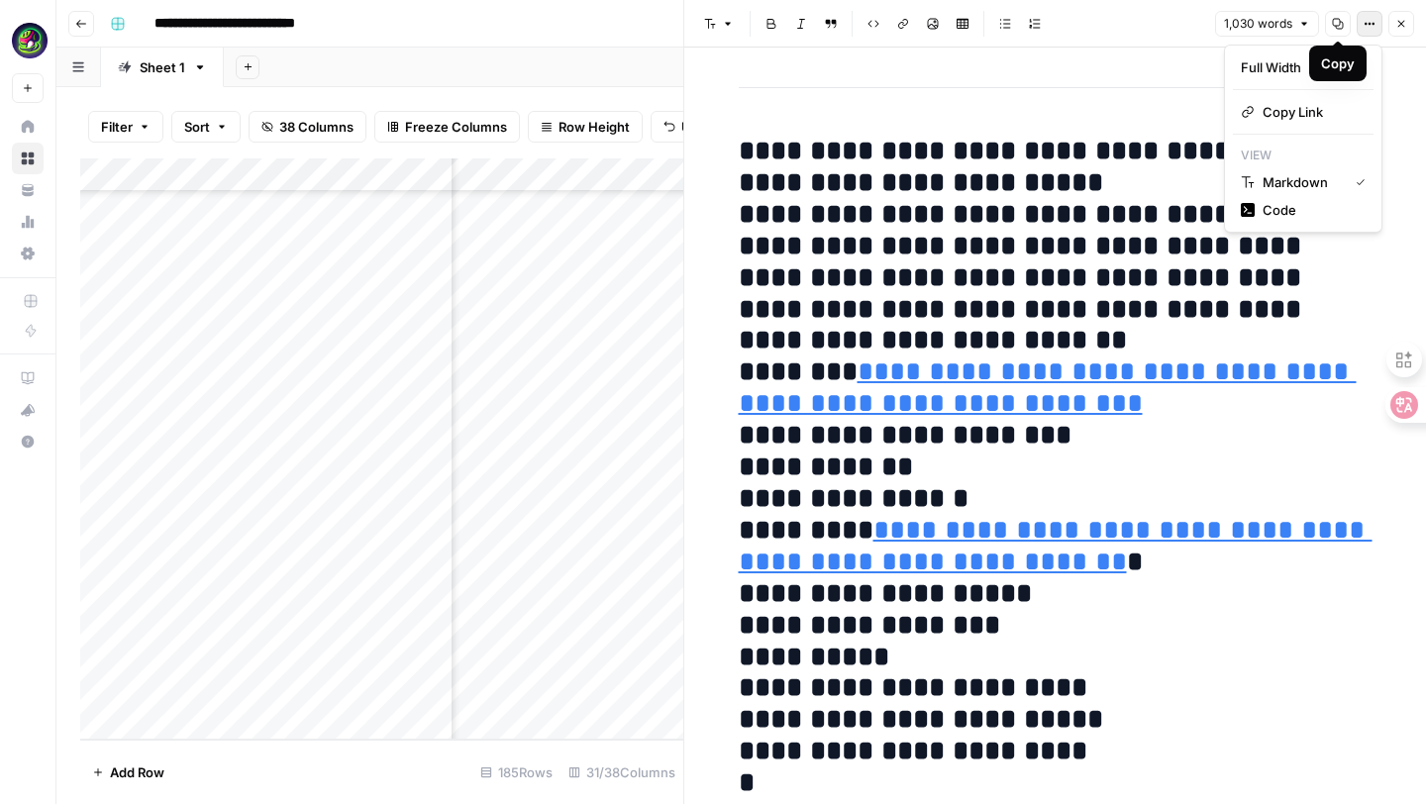
click at [1365, 27] on icon "button" at bounding box center [1370, 24] width 12 height 12
click at [1279, 213] on span "Code" at bounding box center [1310, 210] width 95 height 20
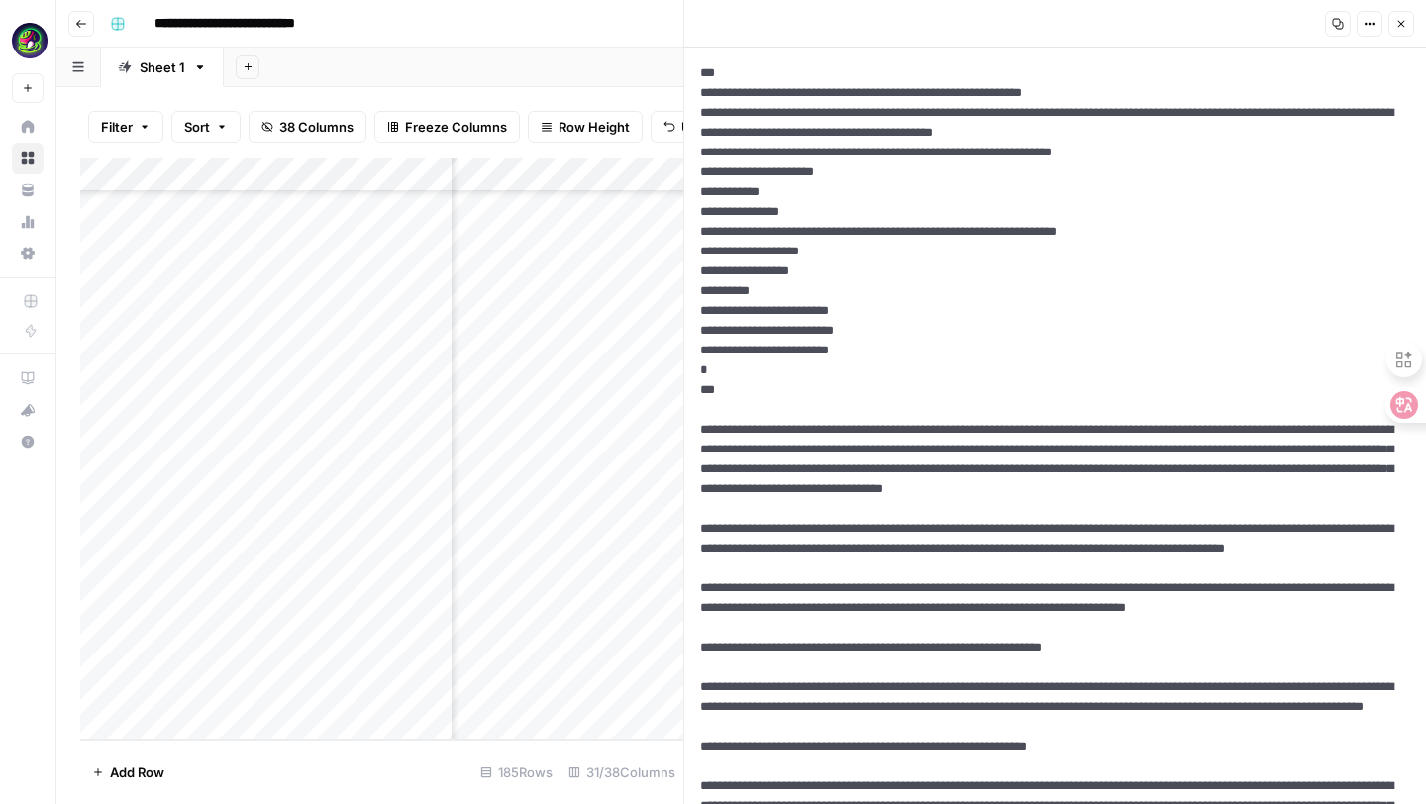
click at [1339, 24] on icon "button" at bounding box center [1338, 24] width 11 height 11
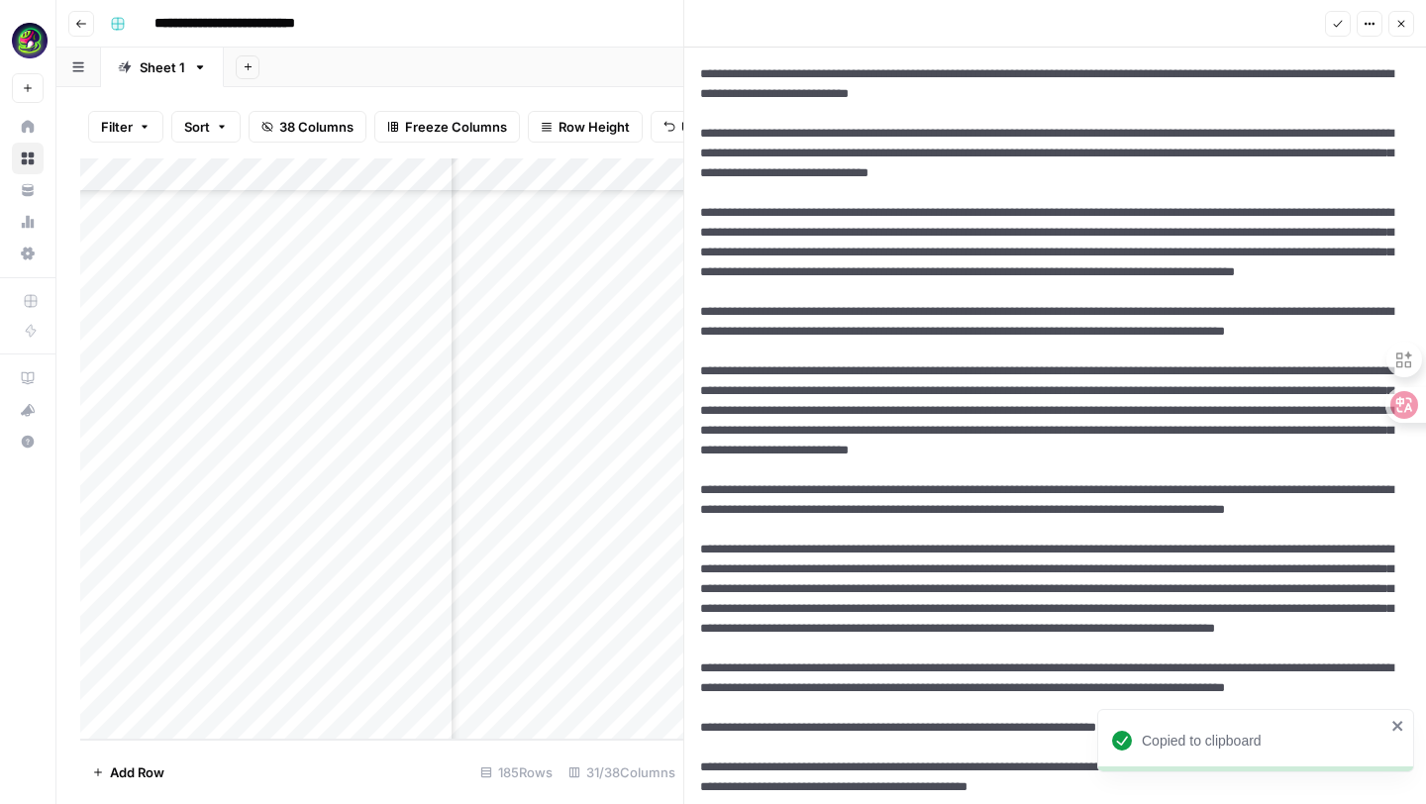
scroll to position [2246, 0]
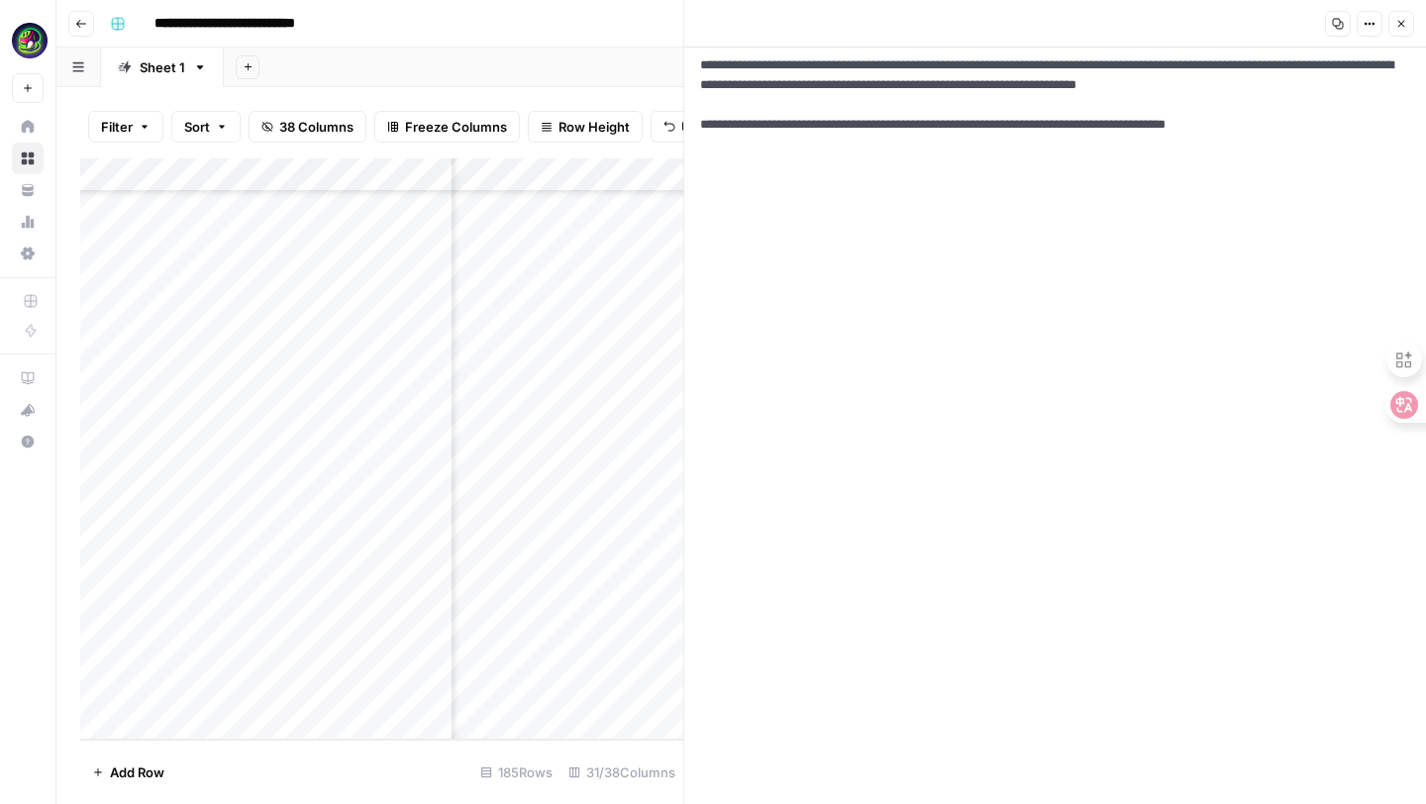
click at [219, 641] on div "Add Column" at bounding box center [381, 448] width 603 height 581
drag, startPoint x: 315, startPoint y: 659, endPoint x: 142, endPoint y: 655, distance: 173.3
click at [142, 655] on body "**********" at bounding box center [713, 402] width 1426 height 804
